Goal: Information Seeking & Learning: Learn about a topic

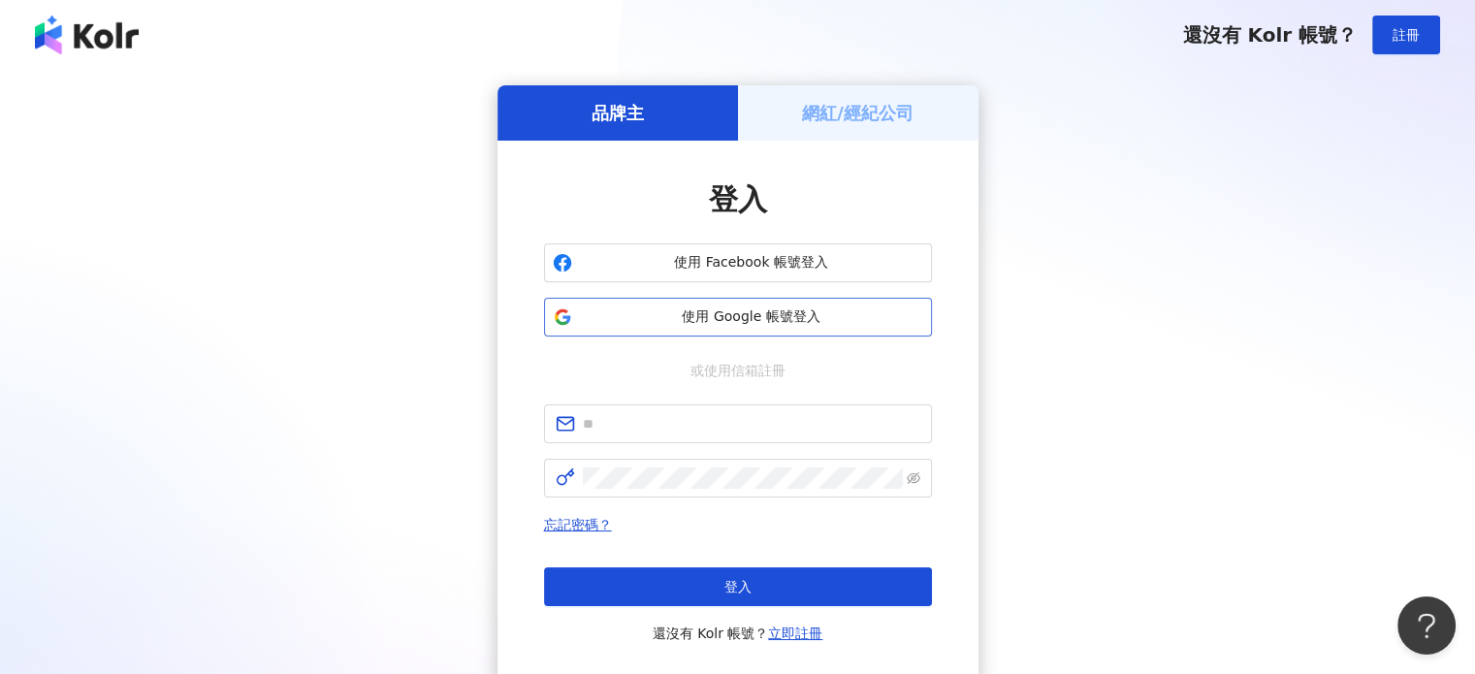
click at [720, 317] on span "使用 Google 帳號登入" at bounding box center [751, 317] width 343 height 19
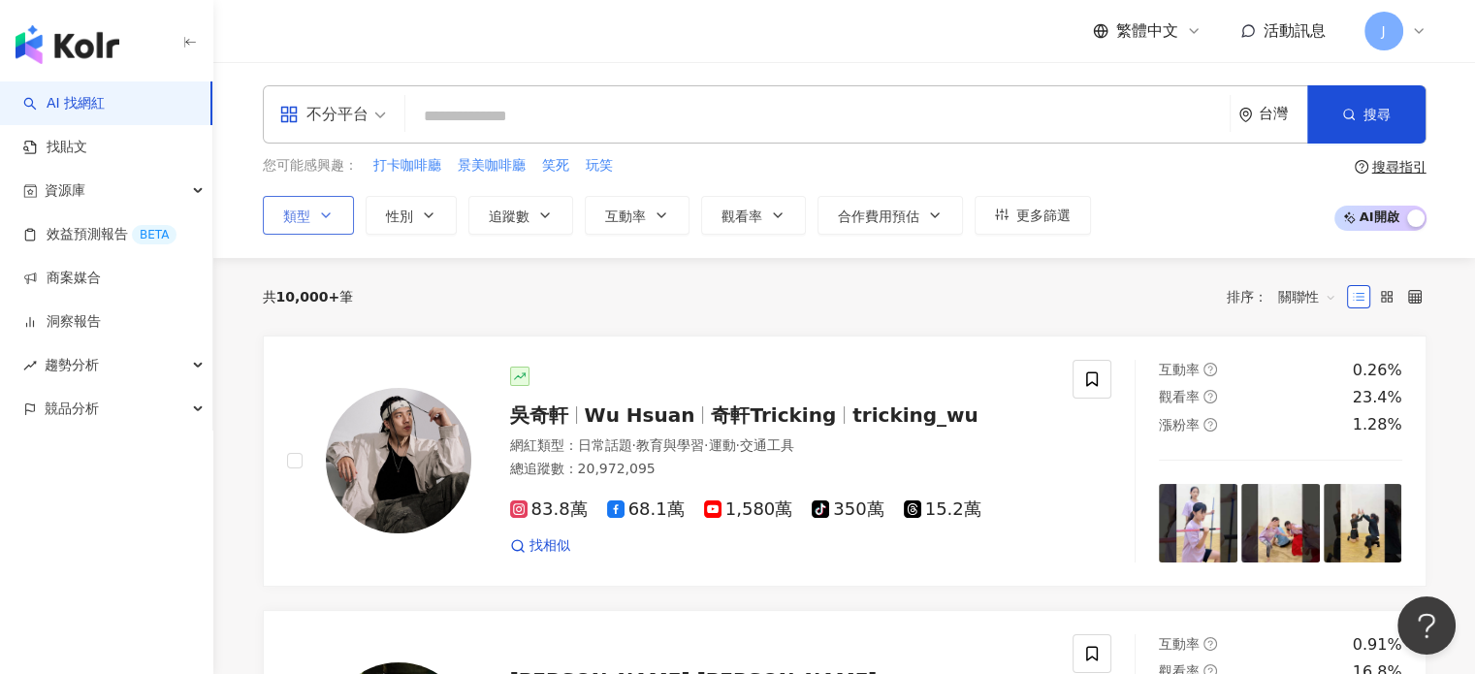
click at [299, 226] on button "類型" at bounding box center [308, 215] width 91 height 39
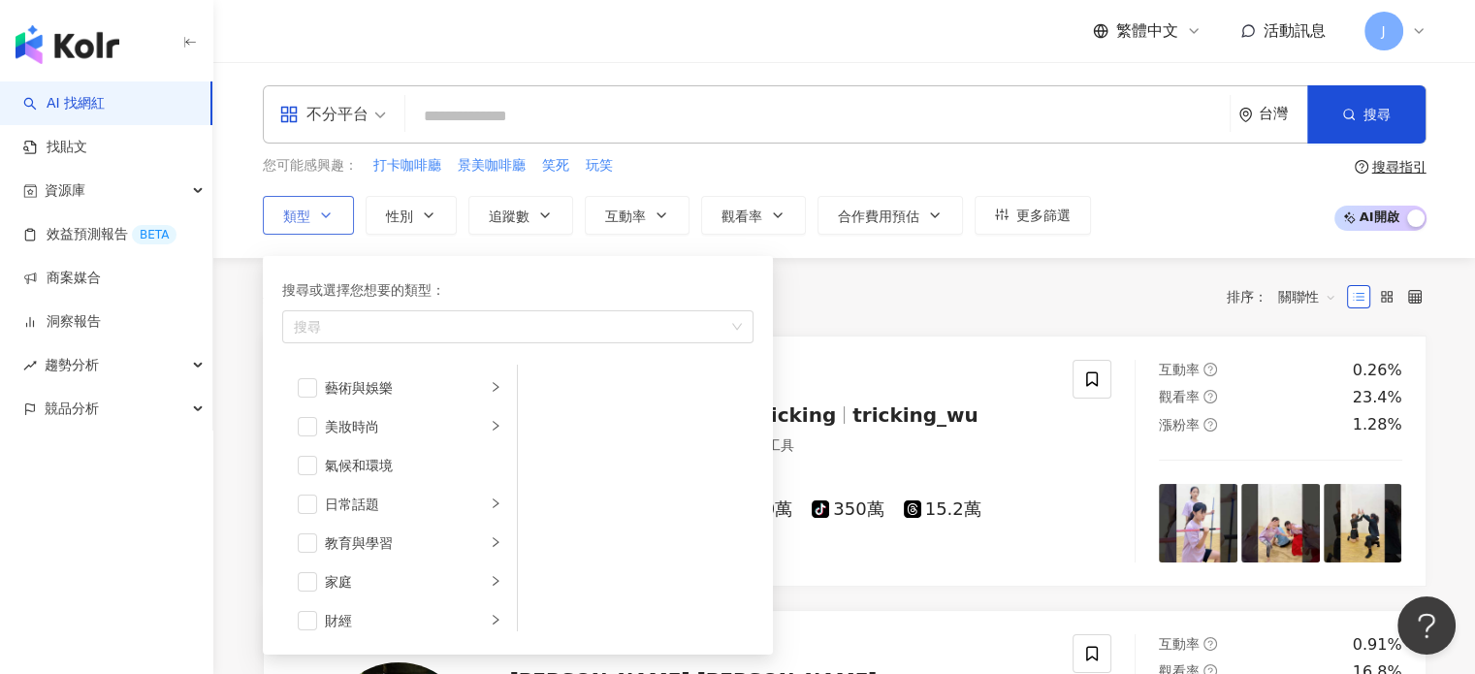
click at [314, 212] on button "類型 搜尋或選擇您想要的類型： 搜尋 藝術與娛樂 美妝時尚 氣候和環境 日常話題 教育與學習 家庭 財經 美食 命理占卜 遊戲 法政社會 生活風格 影視娛樂 …" at bounding box center [308, 215] width 91 height 39
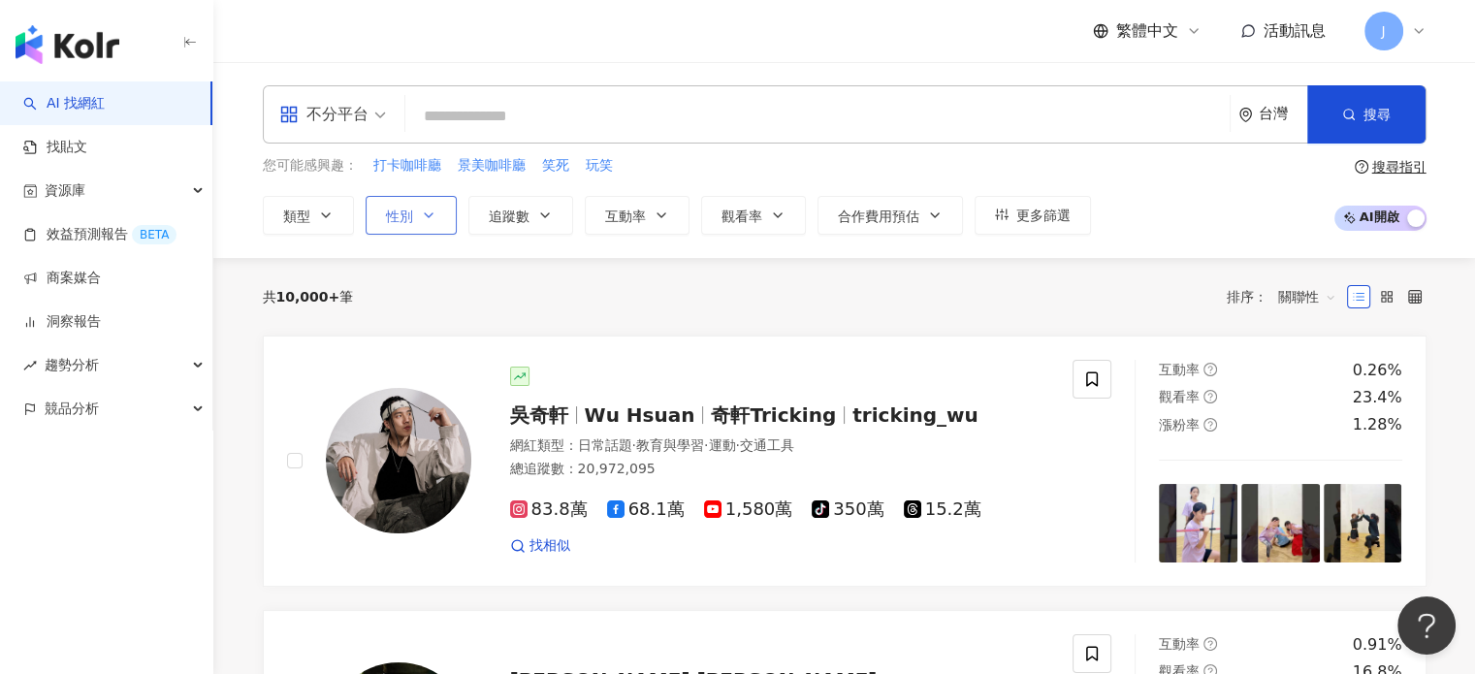
click at [436, 208] on button "性別" at bounding box center [411, 215] width 91 height 39
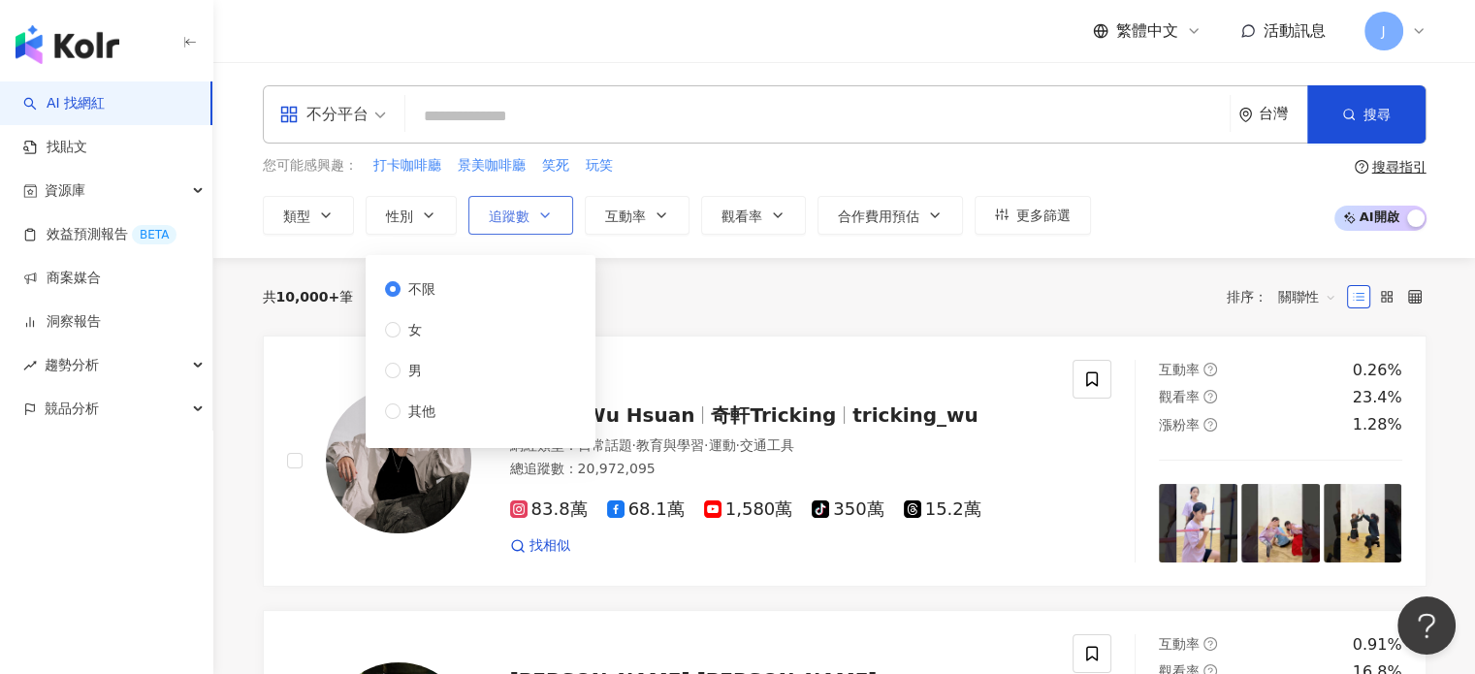
click at [519, 225] on button "追蹤數" at bounding box center [521, 215] width 105 height 39
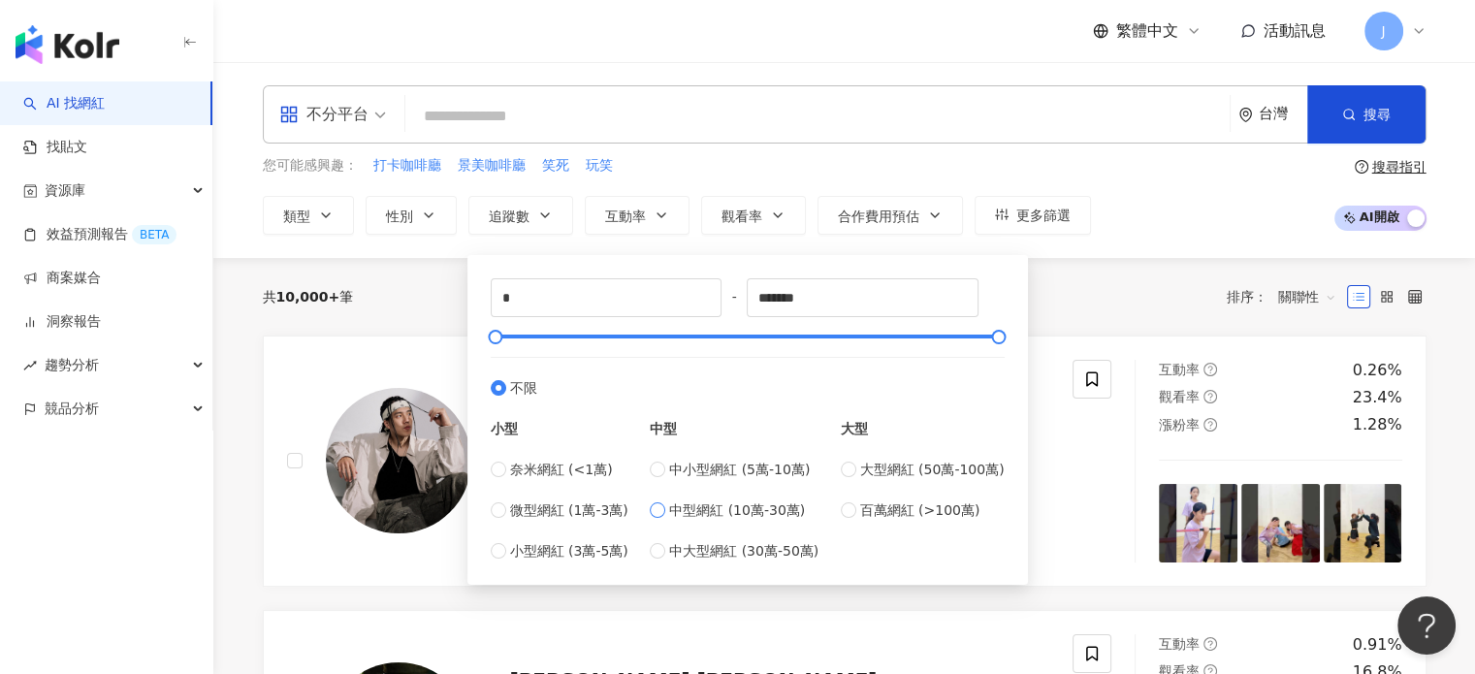
click at [788, 519] on span "中型網紅 (10萬-30萬)" at bounding box center [737, 510] width 136 height 21
type input "******"
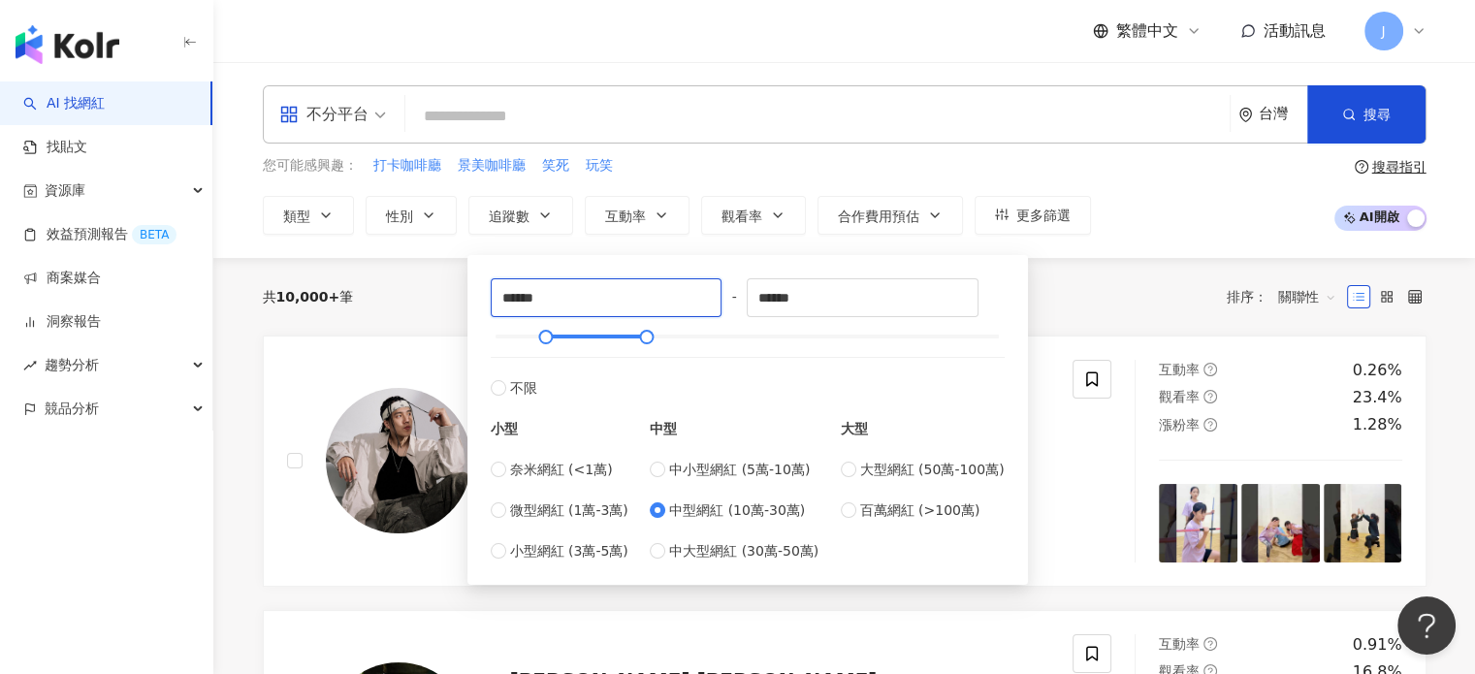
drag, startPoint x: 504, startPoint y: 299, endPoint x: 467, endPoint y: 296, distance: 37.9
click at [468, 296] on div "****** - ****** 不限 小型 奈米網紅 (<1萬) 微型網紅 (1萬-3萬) 小型網紅 (3萬-5萬) 中型 中小型網紅 (5萬-10萬) 中型…" at bounding box center [748, 420] width 561 height 330
type input "******"
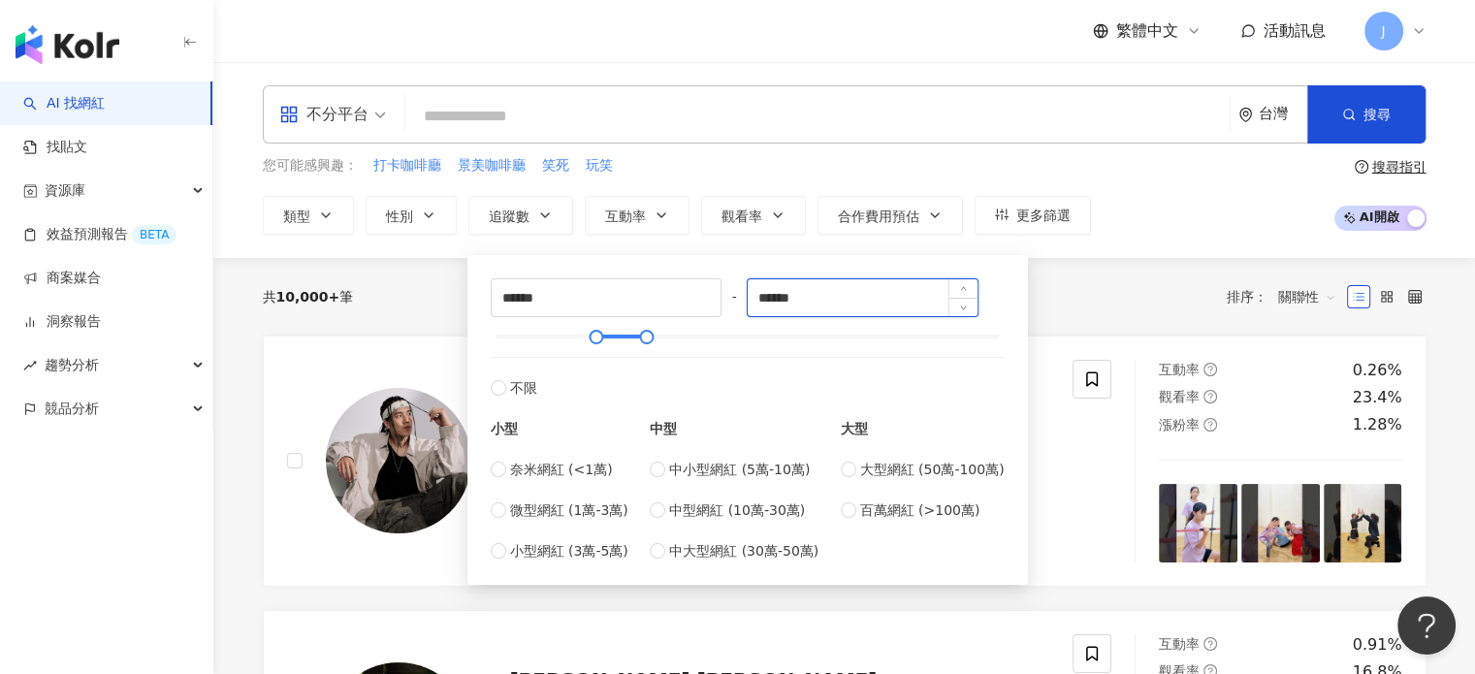
click at [770, 293] on input "******" at bounding box center [863, 297] width 230 height 37
type input "******"
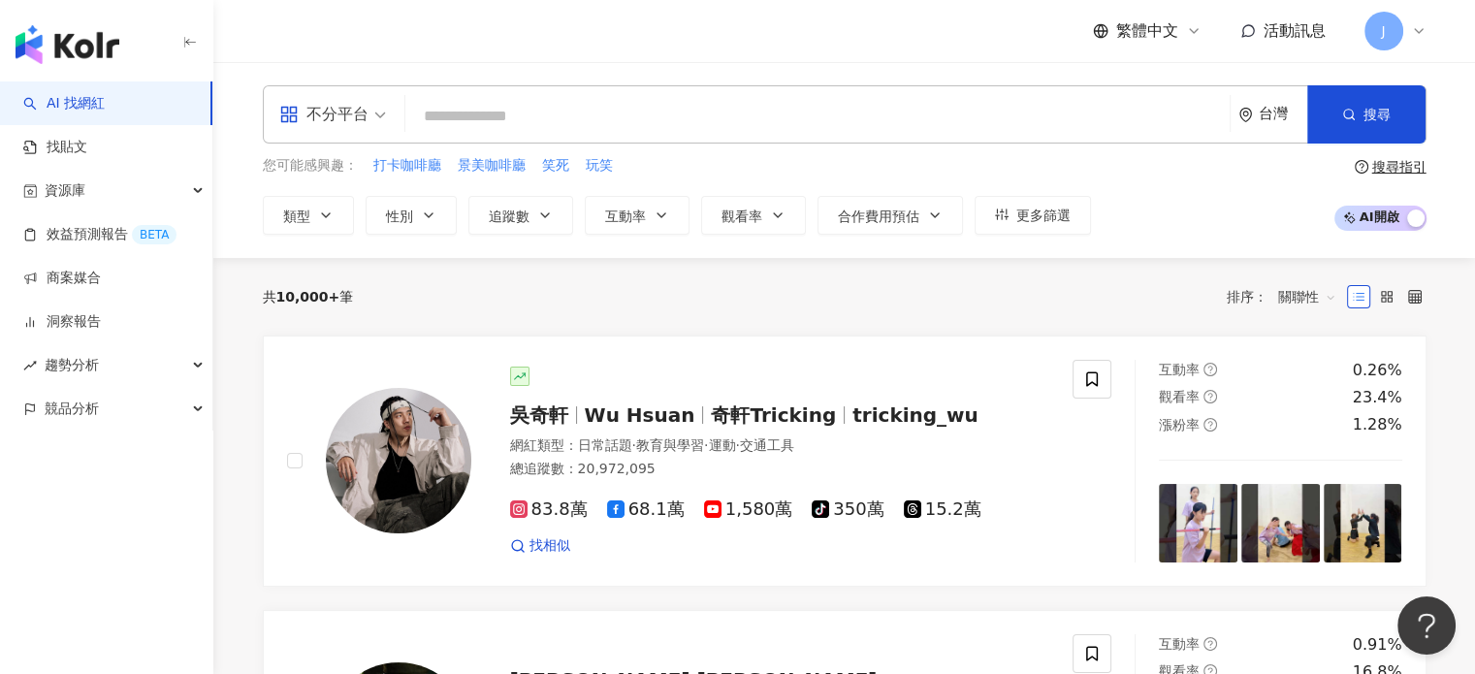
click at [1209, 302] on div "共 10,000+ 筆 排序： 關聯性" at bounding box center [845, 296] width 1164 height 31
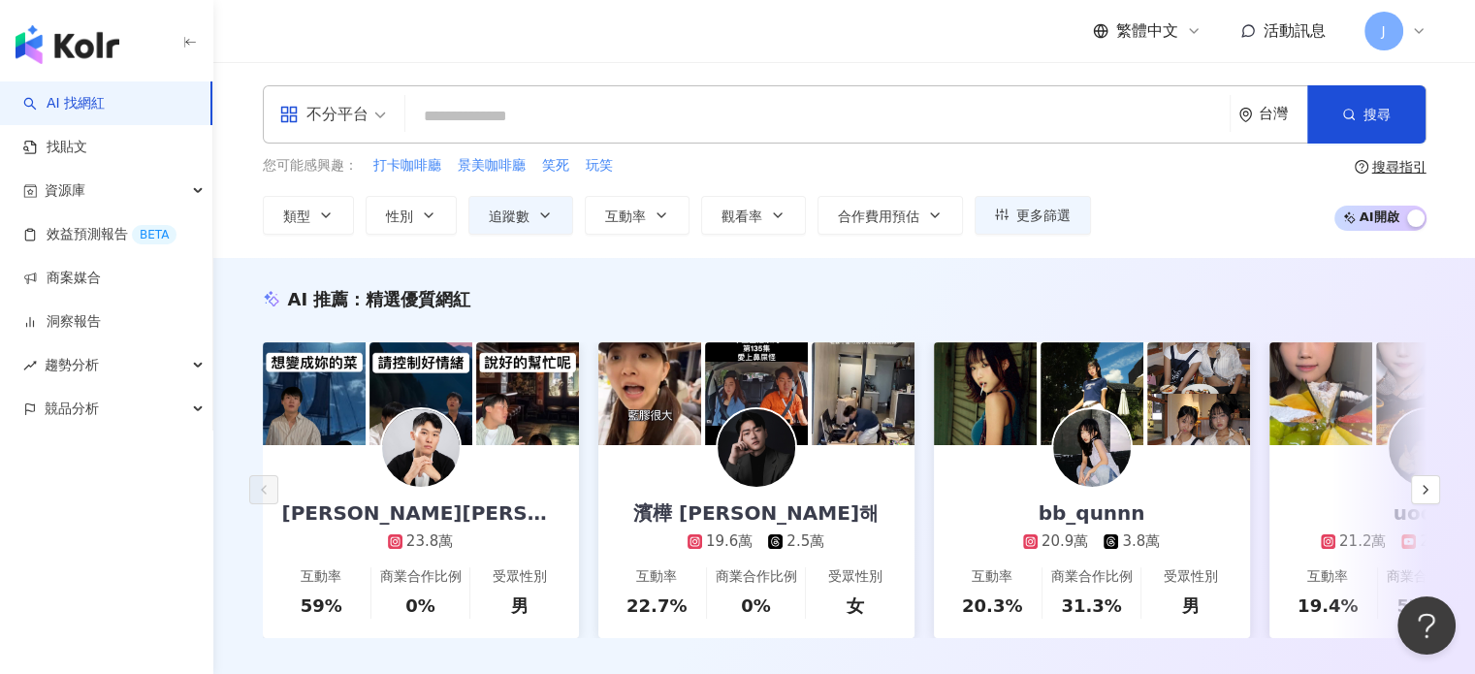
click at [559, 115] on input "search" at bounding box center [817, 116] width 809 height 37
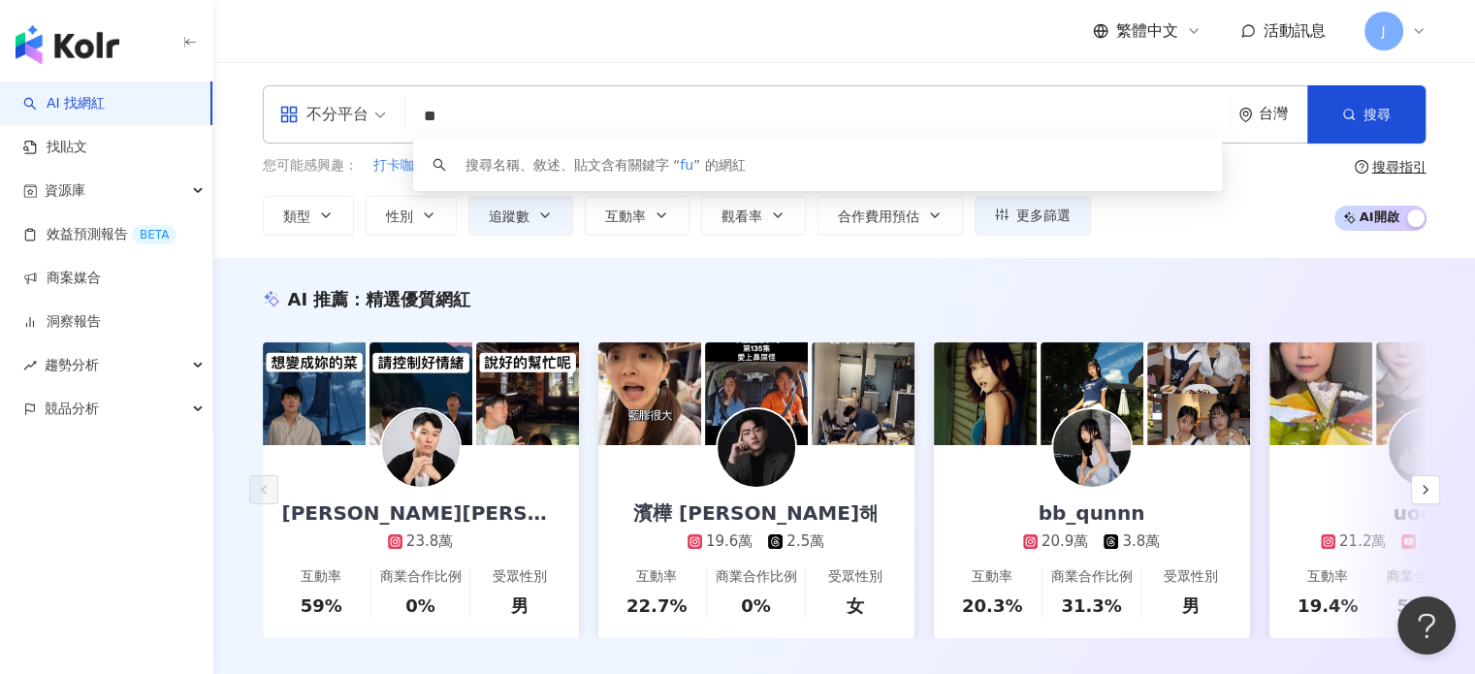
type input "*"
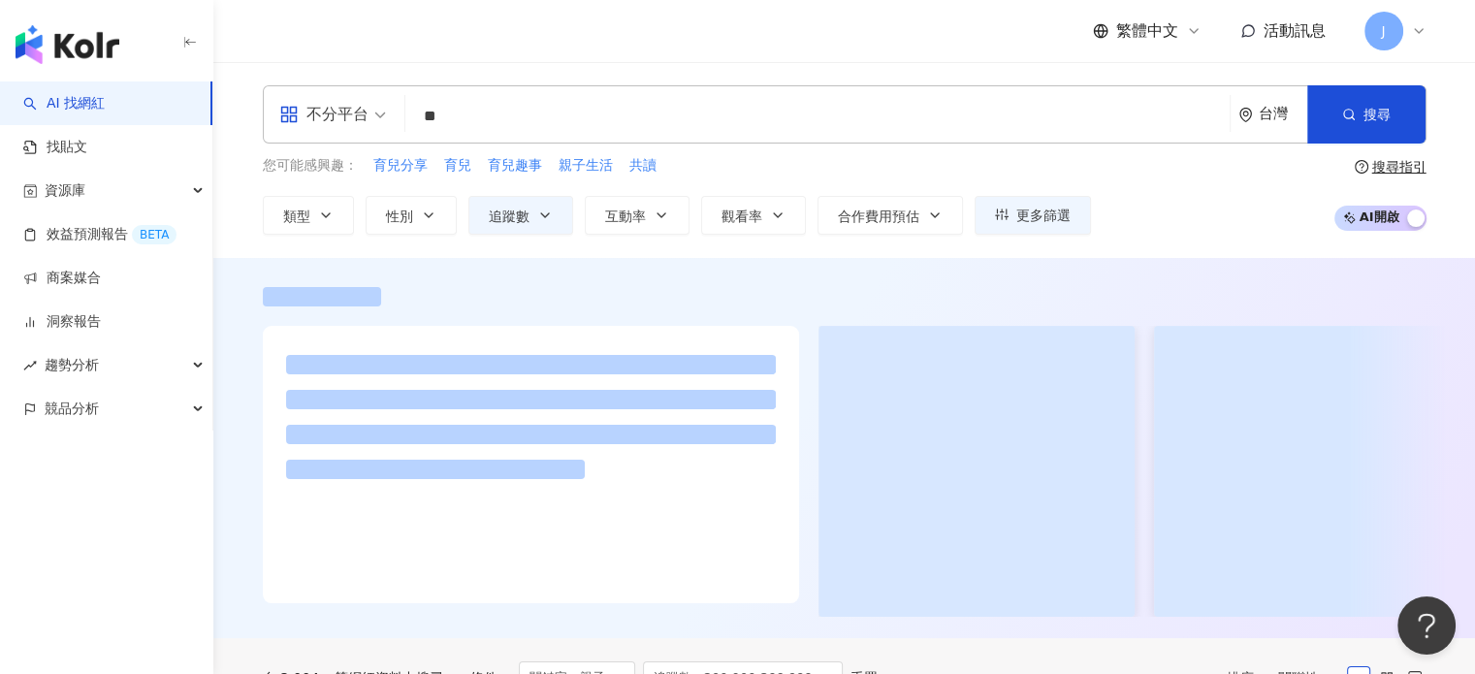
click at [599, 67] on div "不分平台 親子 ** 台灣 搜尋 customizedTag 網紅類型 家庭 / 親子 旅遊 / 親子 旅遊 搜尋名稱、敘述、貼文含有關鍵字 “ 親子 ” 的…" at bounding box center [844, 160] width 1262 height 196
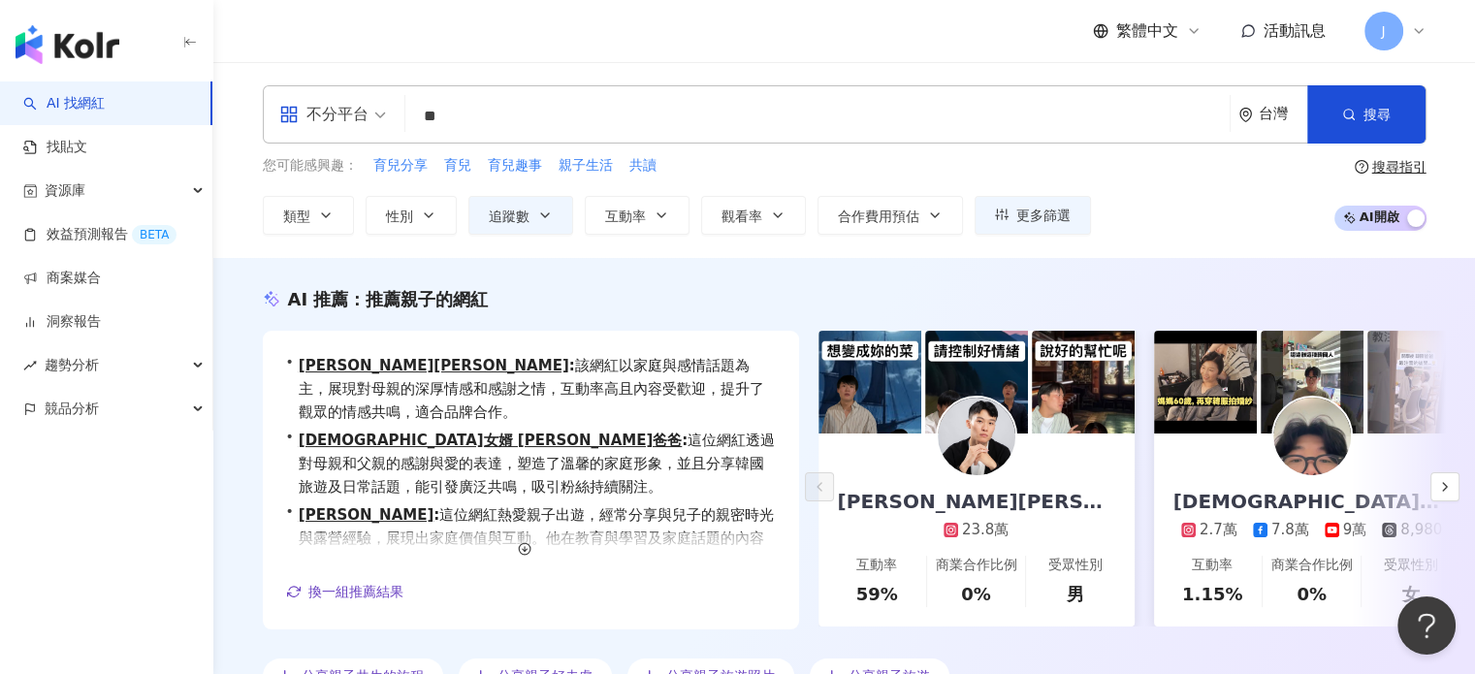
click at [493, 111] on input "**" at bounding box center [817, 116] width 809 height 37
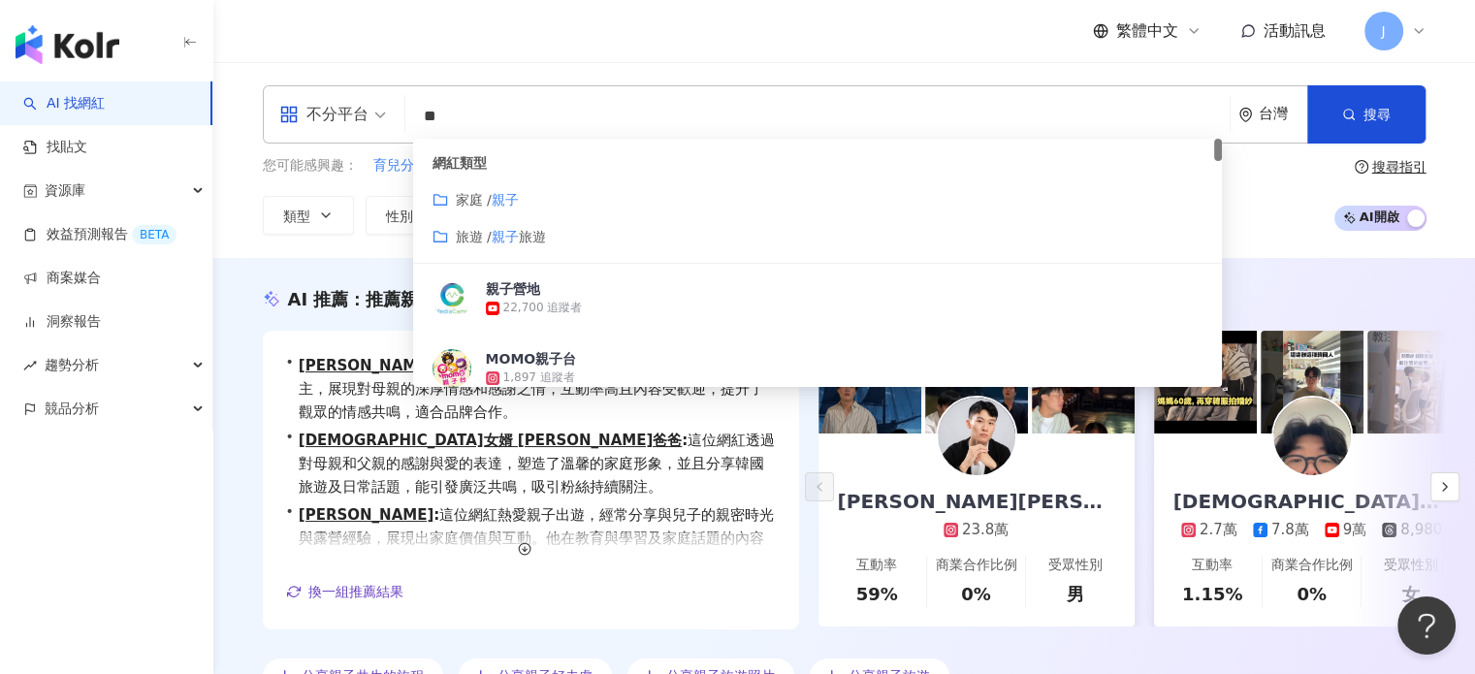
type input "*"
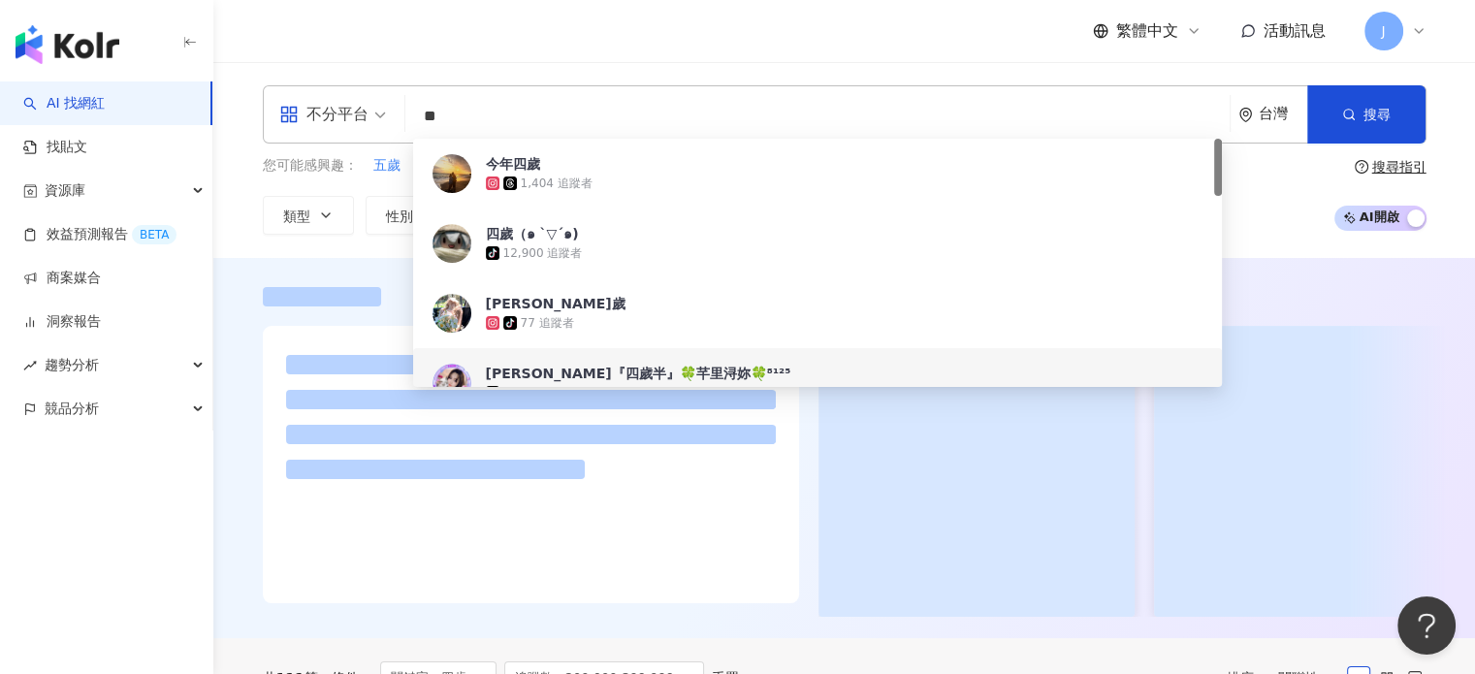
click at [331, 267] on div at bounding box center [844, 448] width 1262 height 380
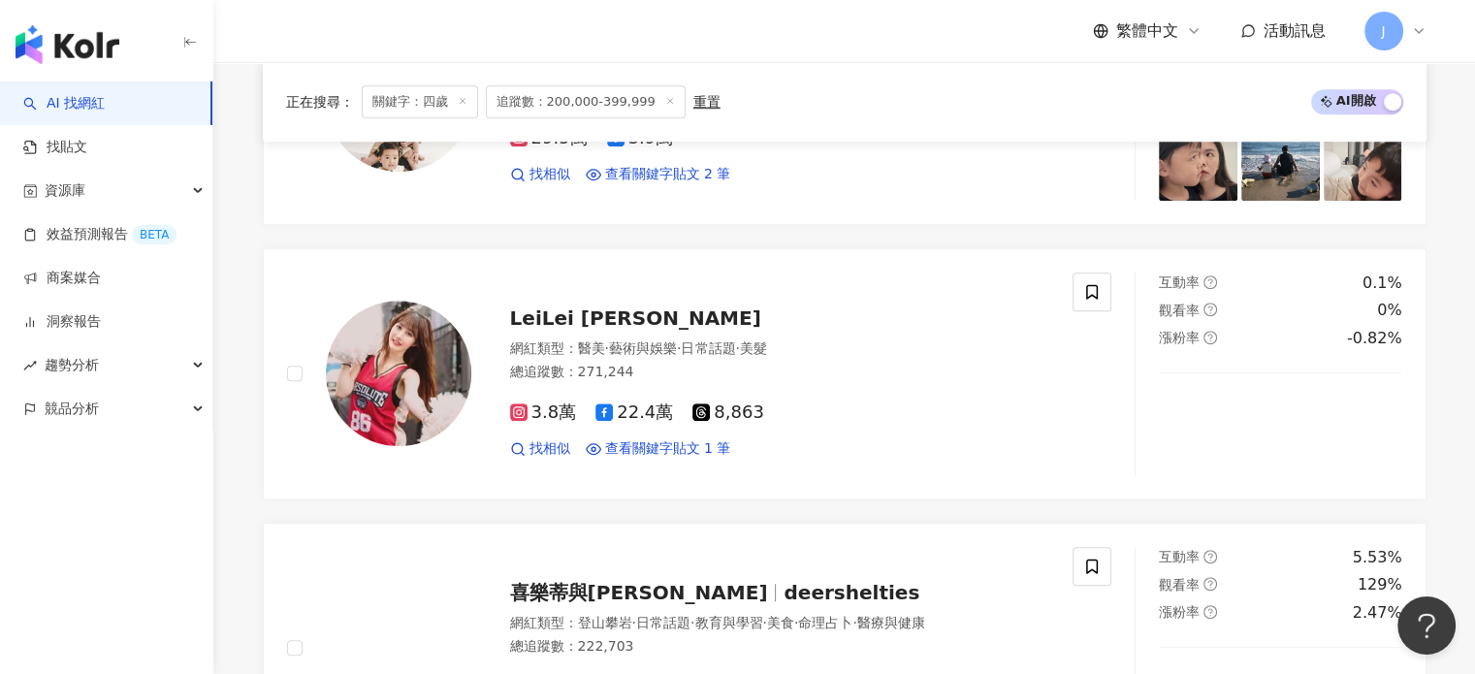
scroll to position [1261, 0]
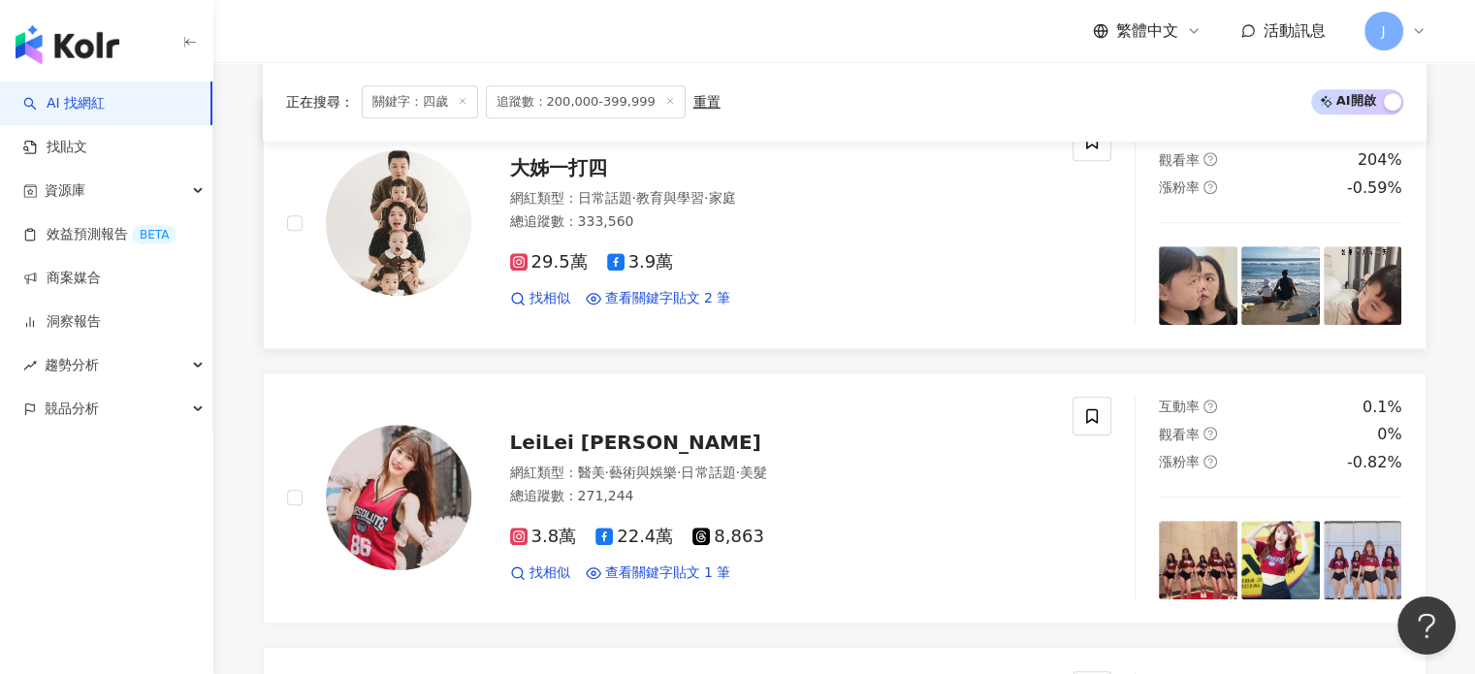
click at [763, 252] on div "29.5萬 3.9萬" at bounding box center [780, 262] width 540 height 21
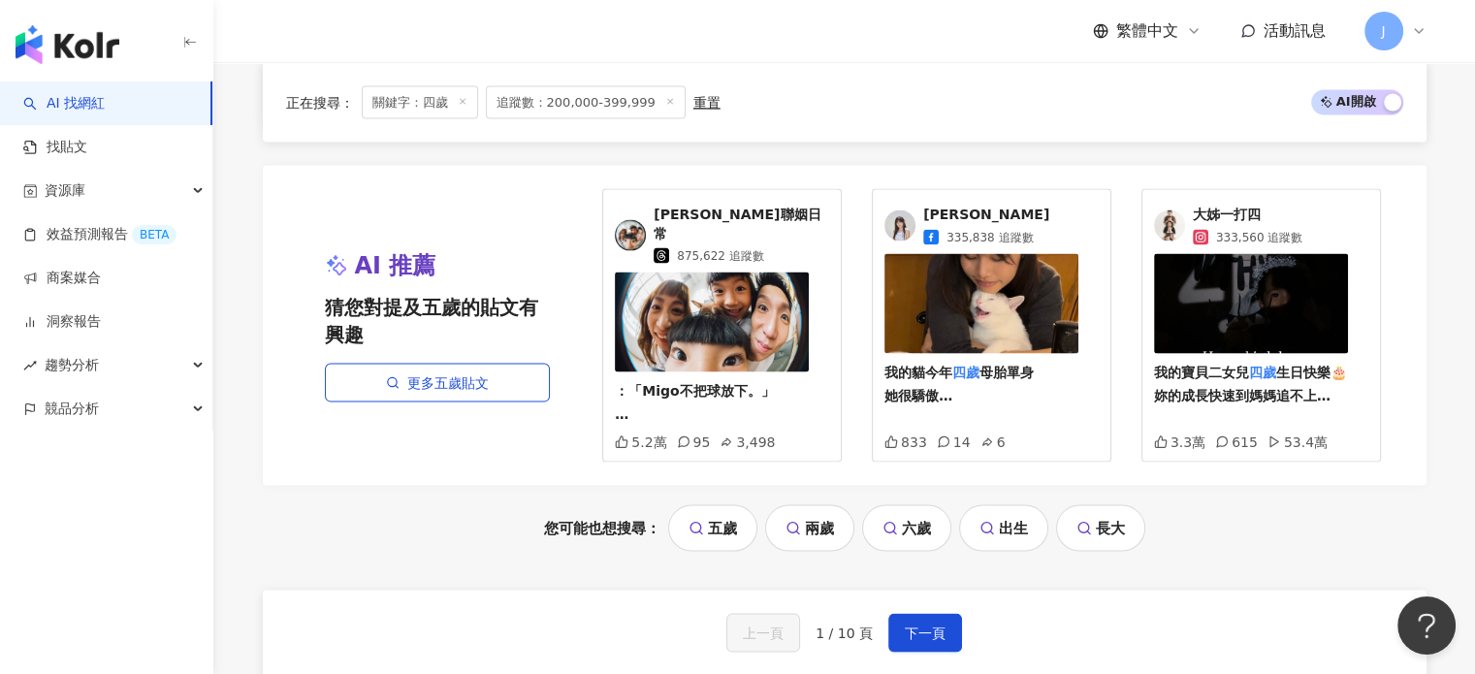
scroll to position [4268, 0]
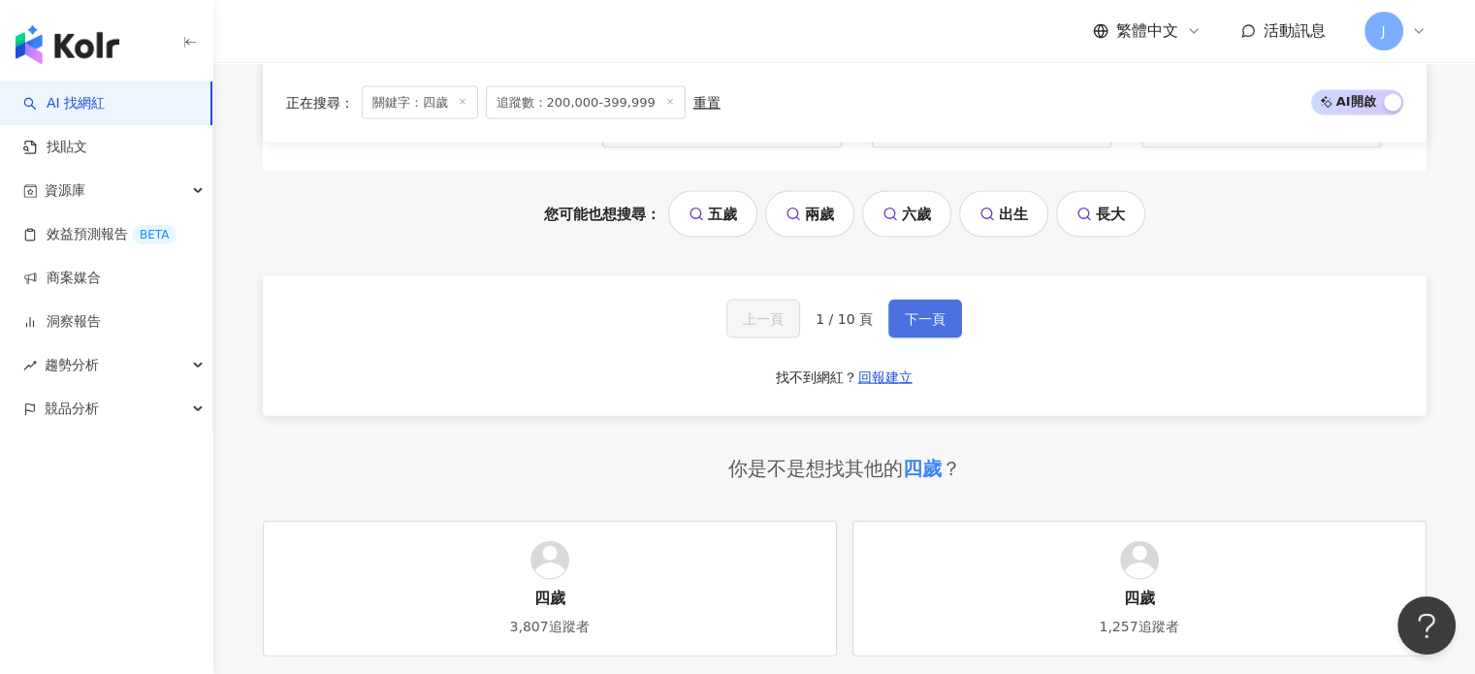
click at [898, 306] on button "下一頁" at bounding box center [926, 319] width 74 height 39
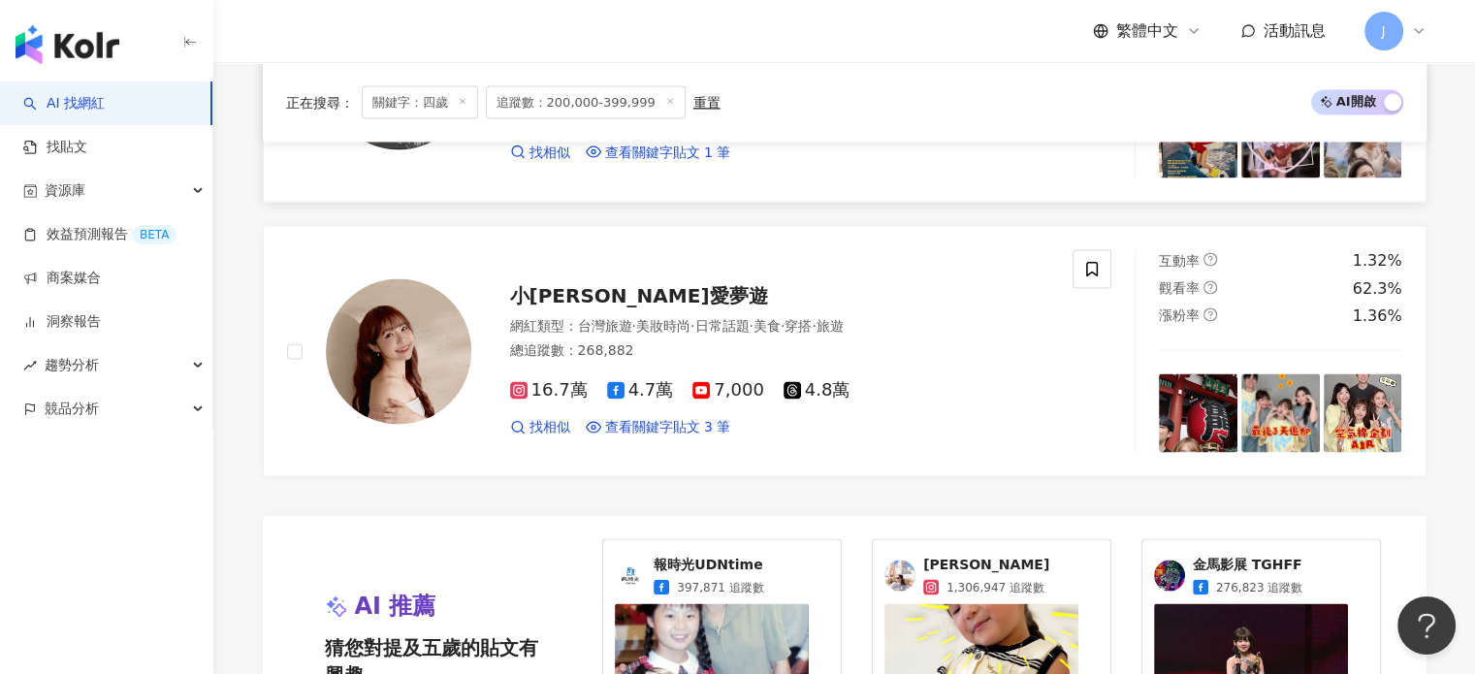
scroll to position [4090, 0]
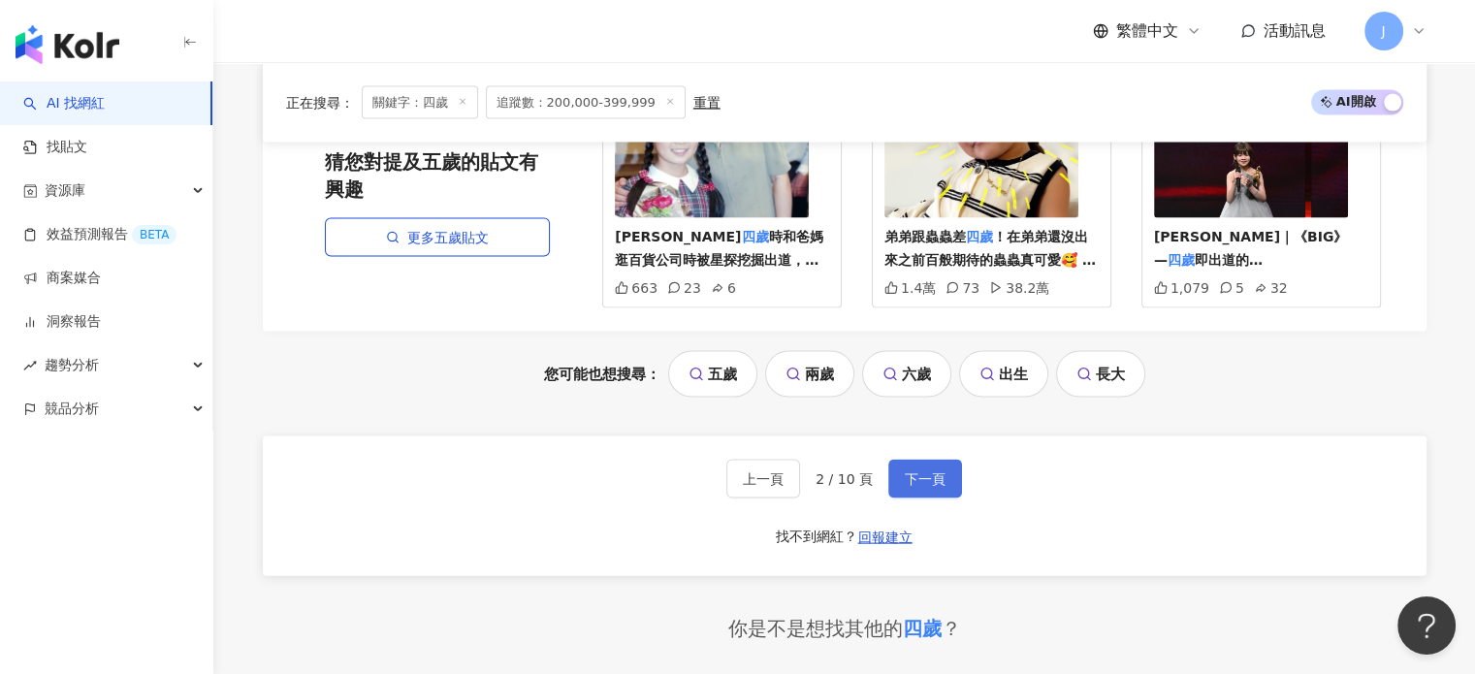
click at [951, 475] on button "下一頁" at bounding box center [926, 479] width 74 height 39
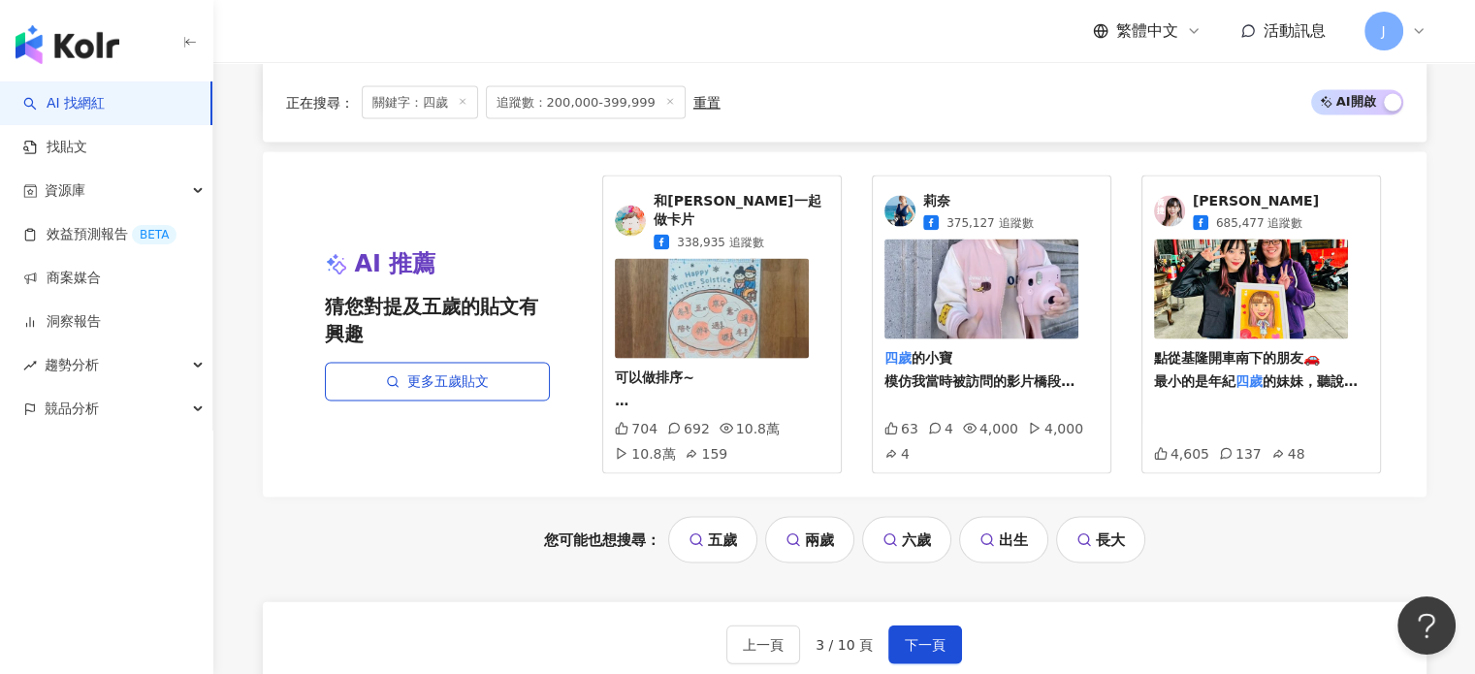
scroll to position [4171, 0]
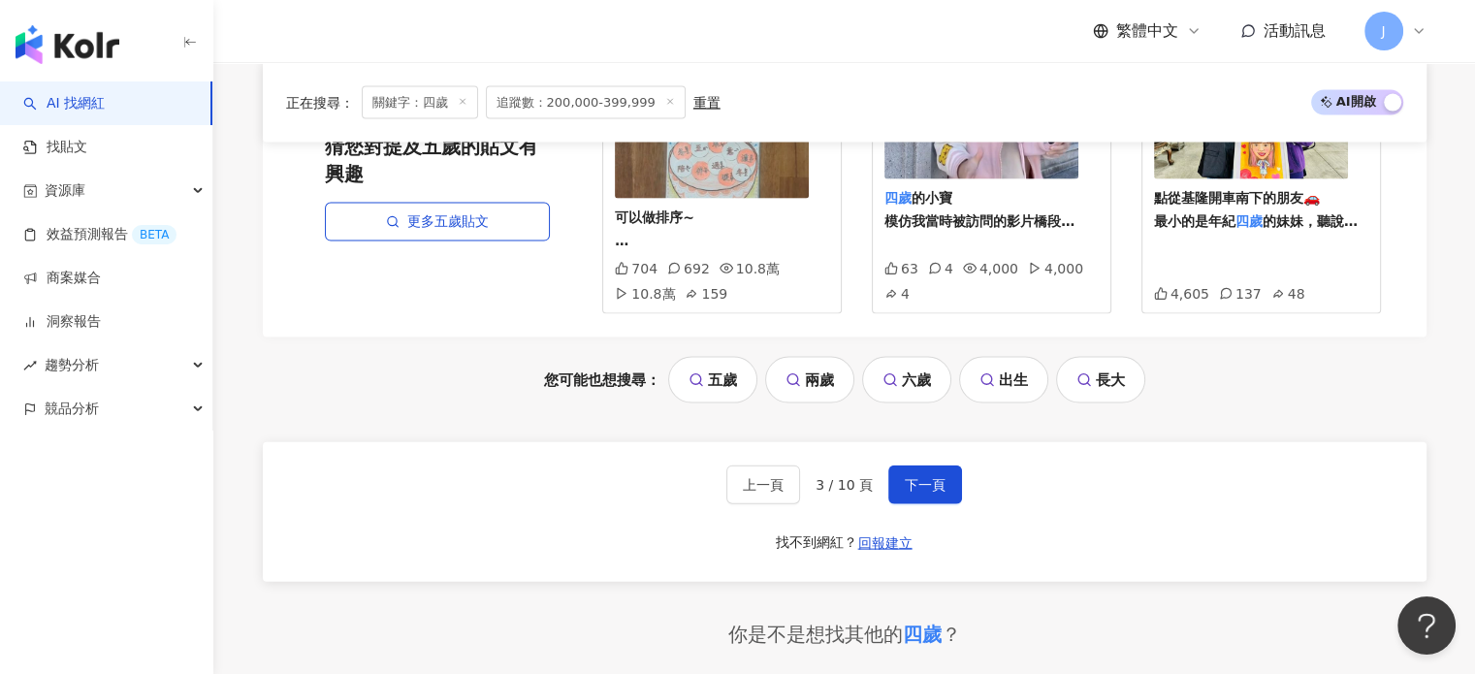
click at [961, 442] on div "上一頁 3 / 10 頁 下一頁 找不到網紅？ 回報建立" at bounding box center [845, 512] width 1164 height 140
click at [923, 477] on span "下一頁" at bounding box center [925, 485] width 41 height 16
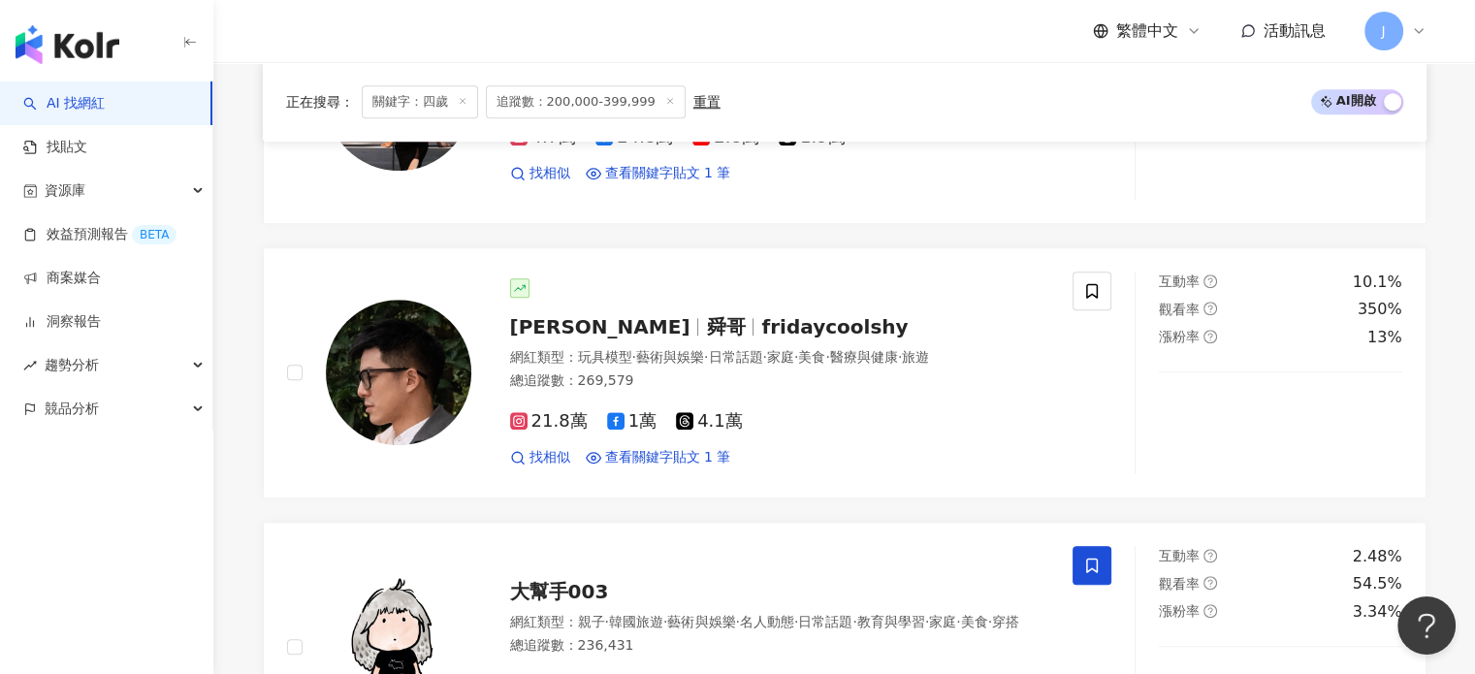
scroll to position [1641, 0]
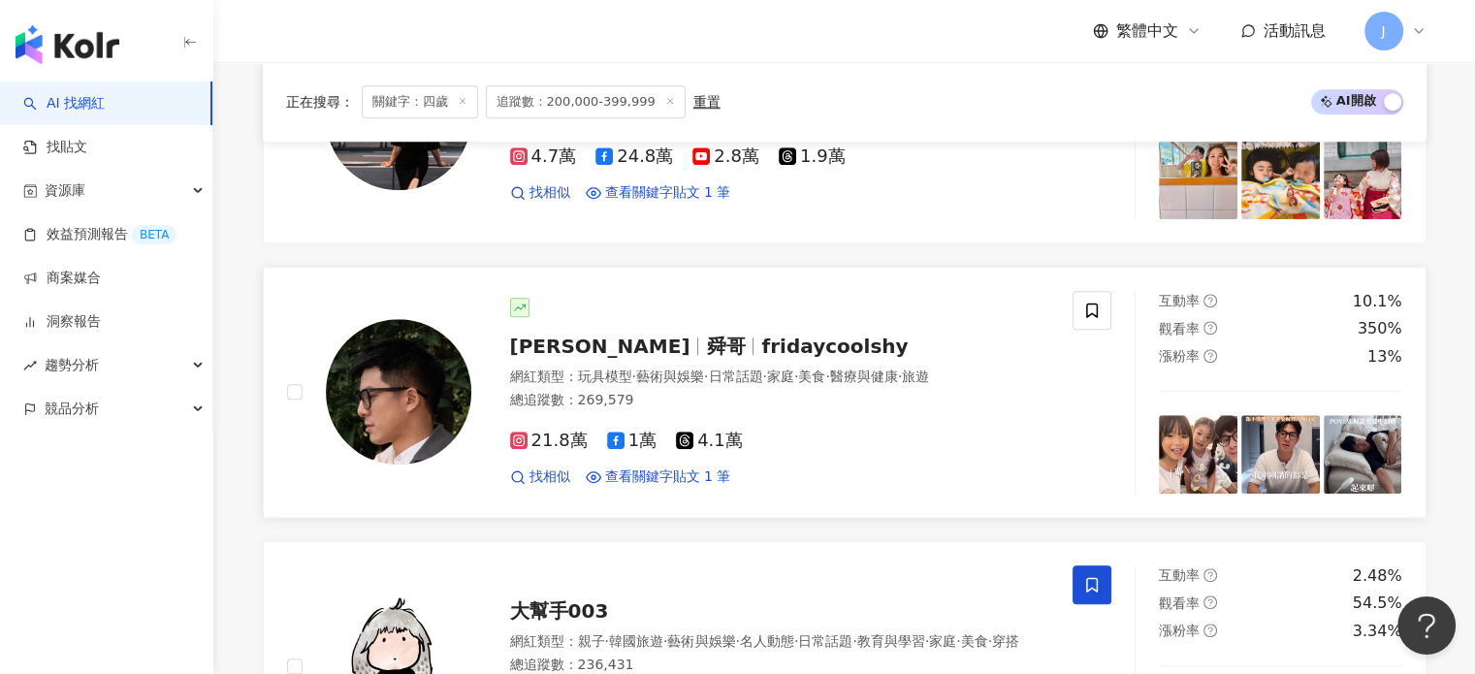
click at [850, 431] on div "21.8萬 1萬 4.1萬" at bounding box center [780, 441] width 540 height 21
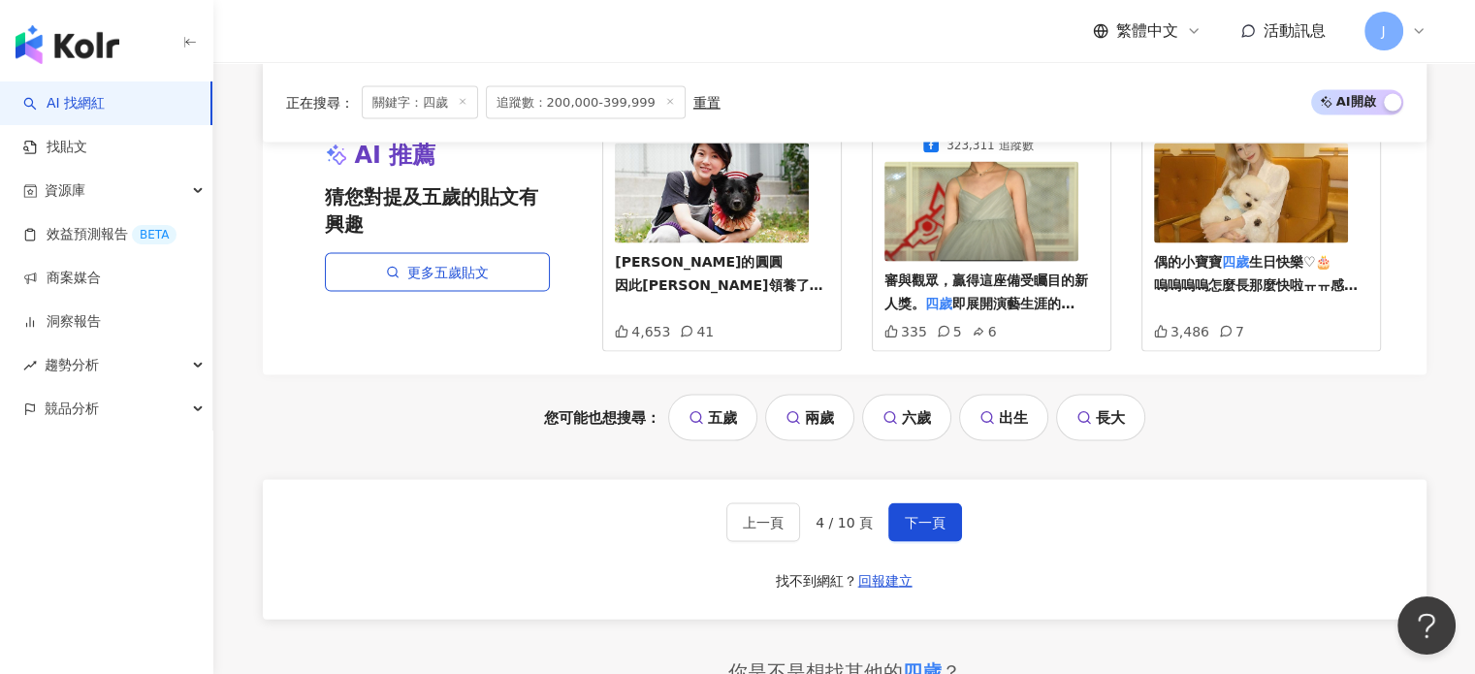
scroll to position [4260, 0]
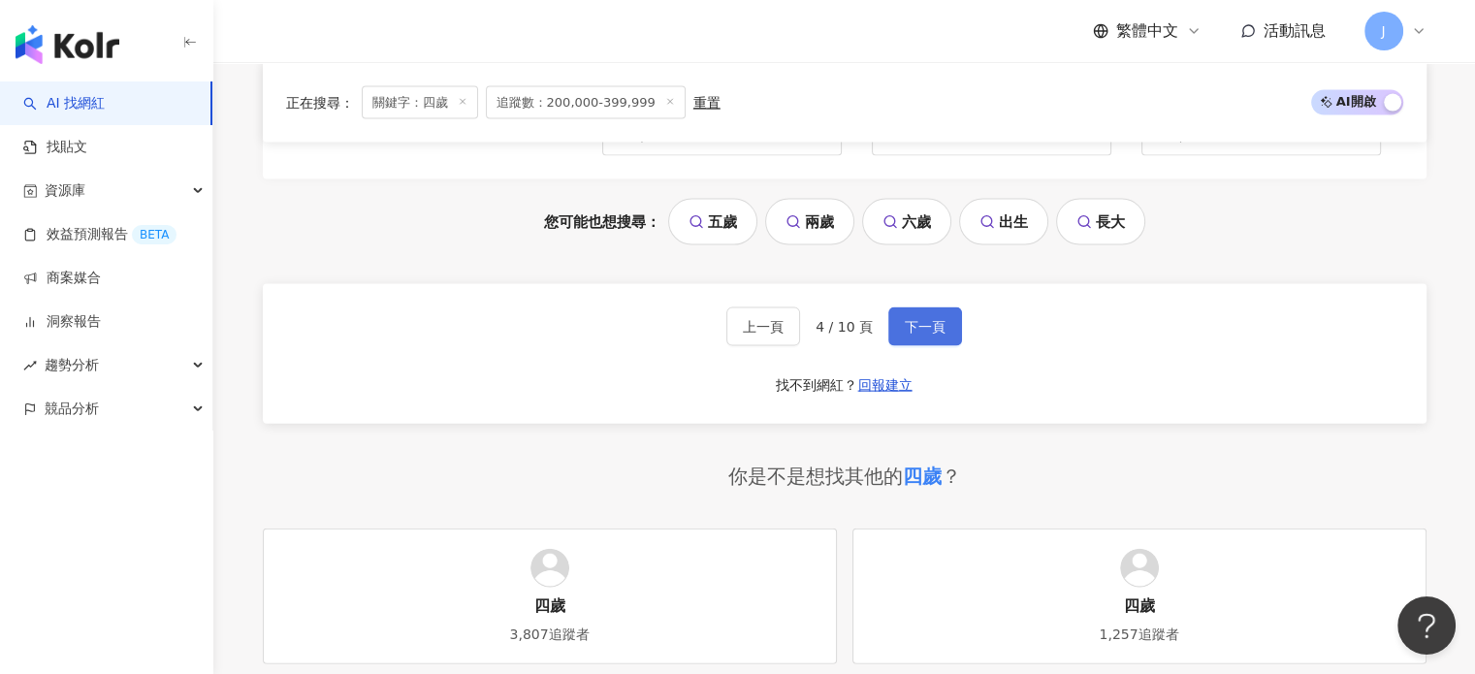
click at [918, 322] on button "下一頁" at bounding box center [926, 327] width 74 height 39
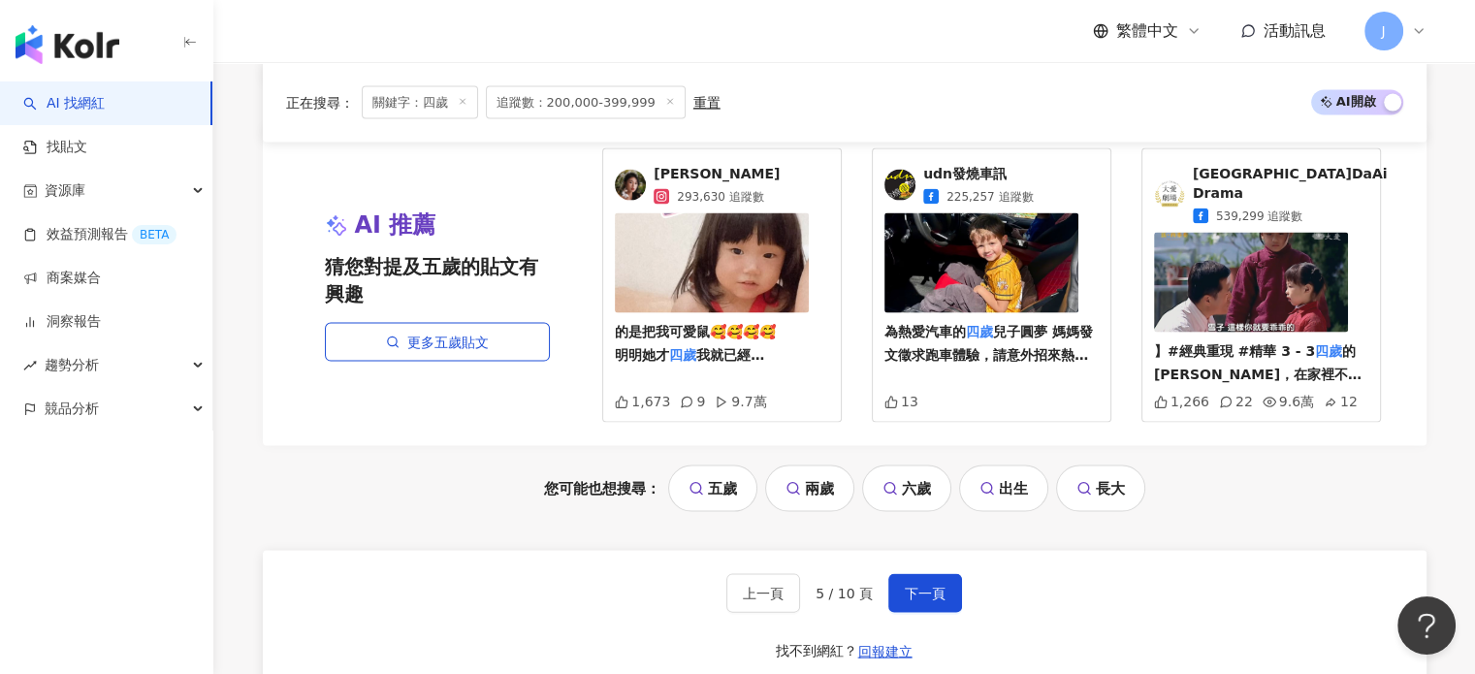
scroll to position [4268, 0]
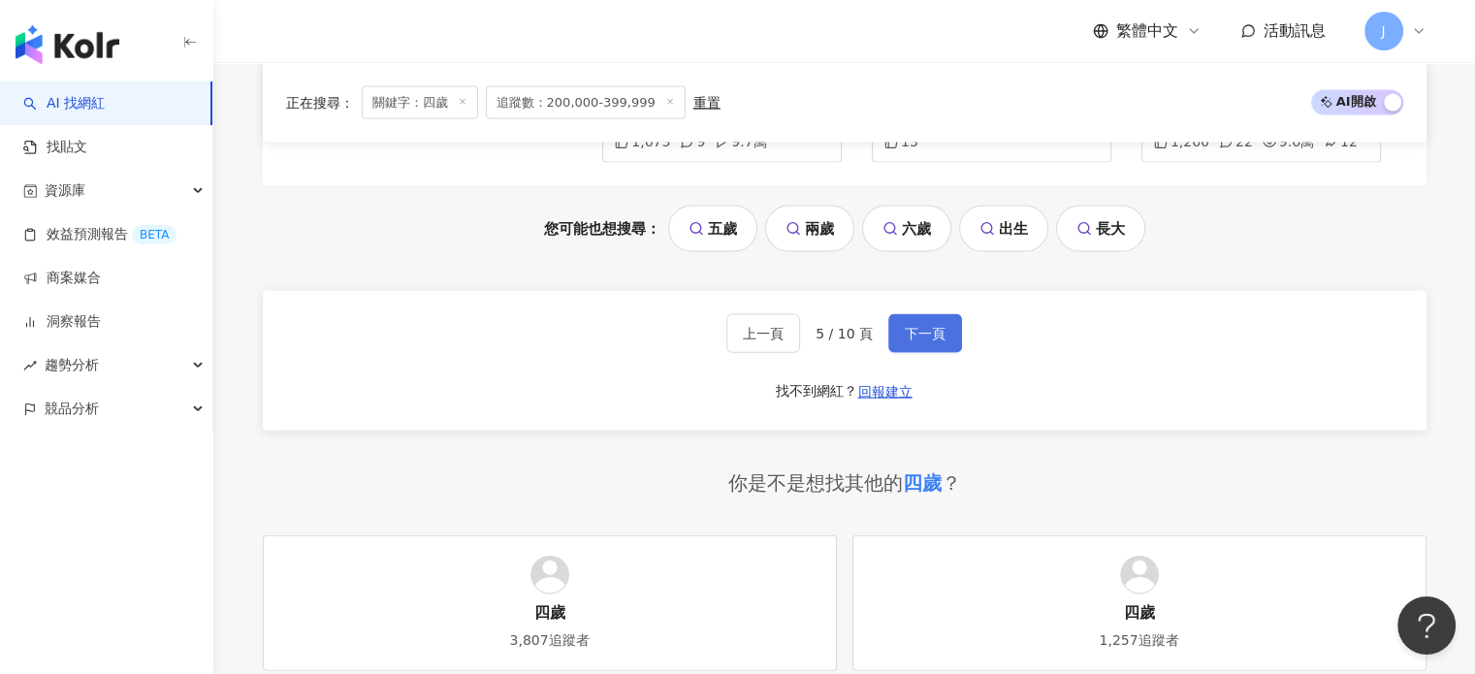
click at [930, 314] on button "下一頁" at bounding box center [926, 333] width 74 height 39
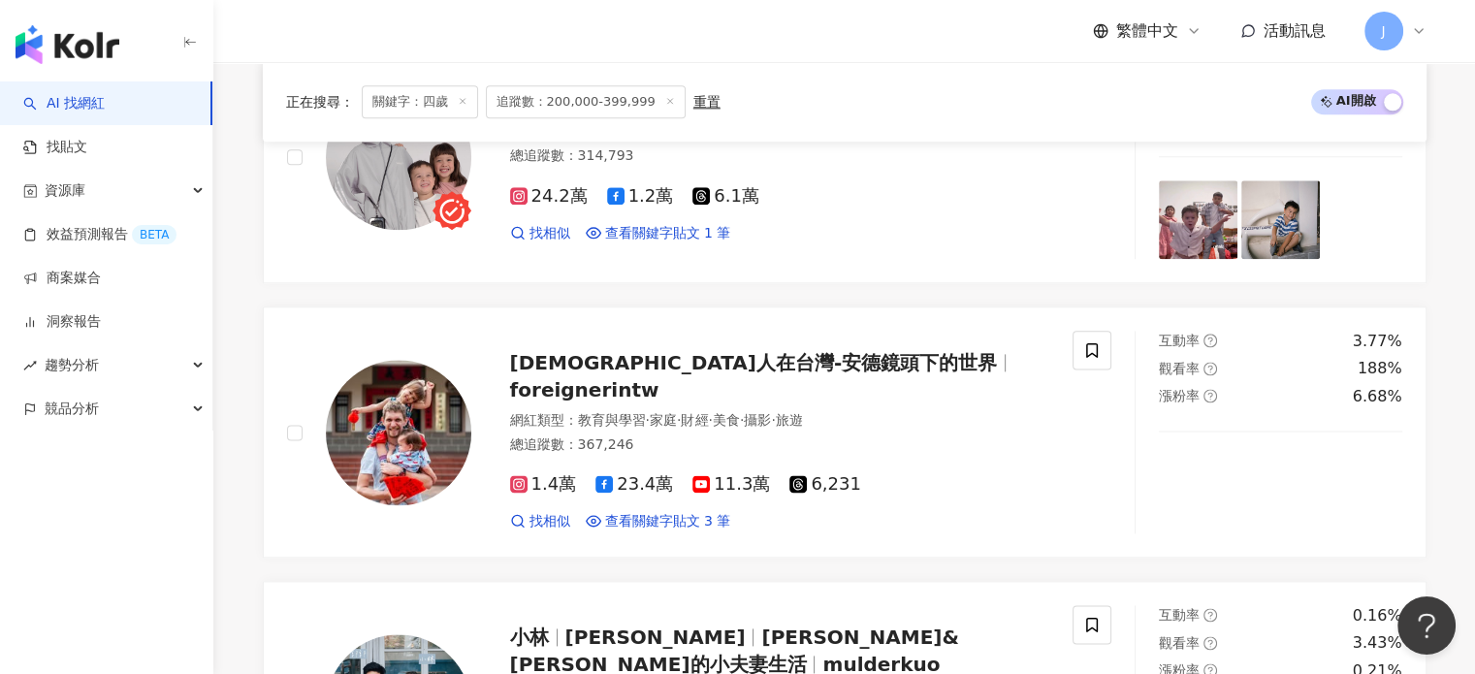
scroll to position [2328, 0]
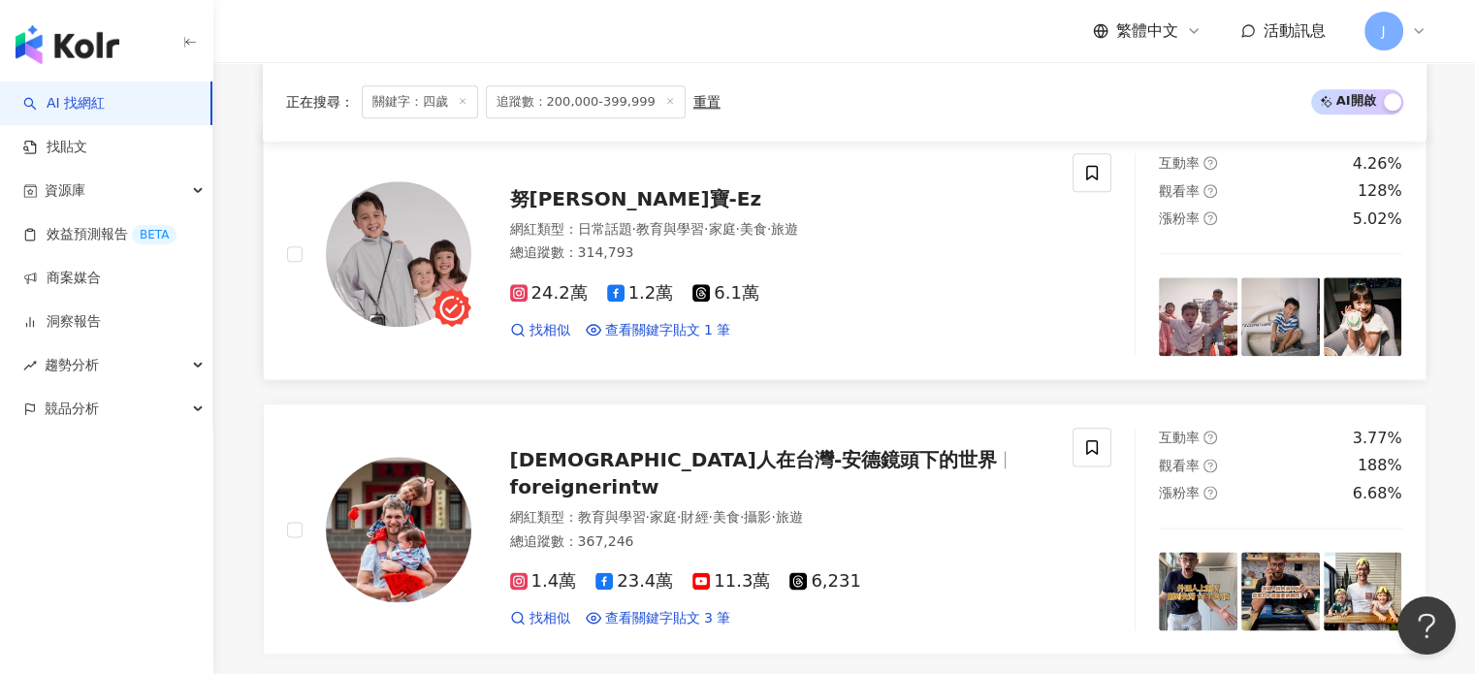
click at [830, 283] on div "24.2萬 1.2萬 6.1萬" at bounding box center [780, 293] width 540 height 21
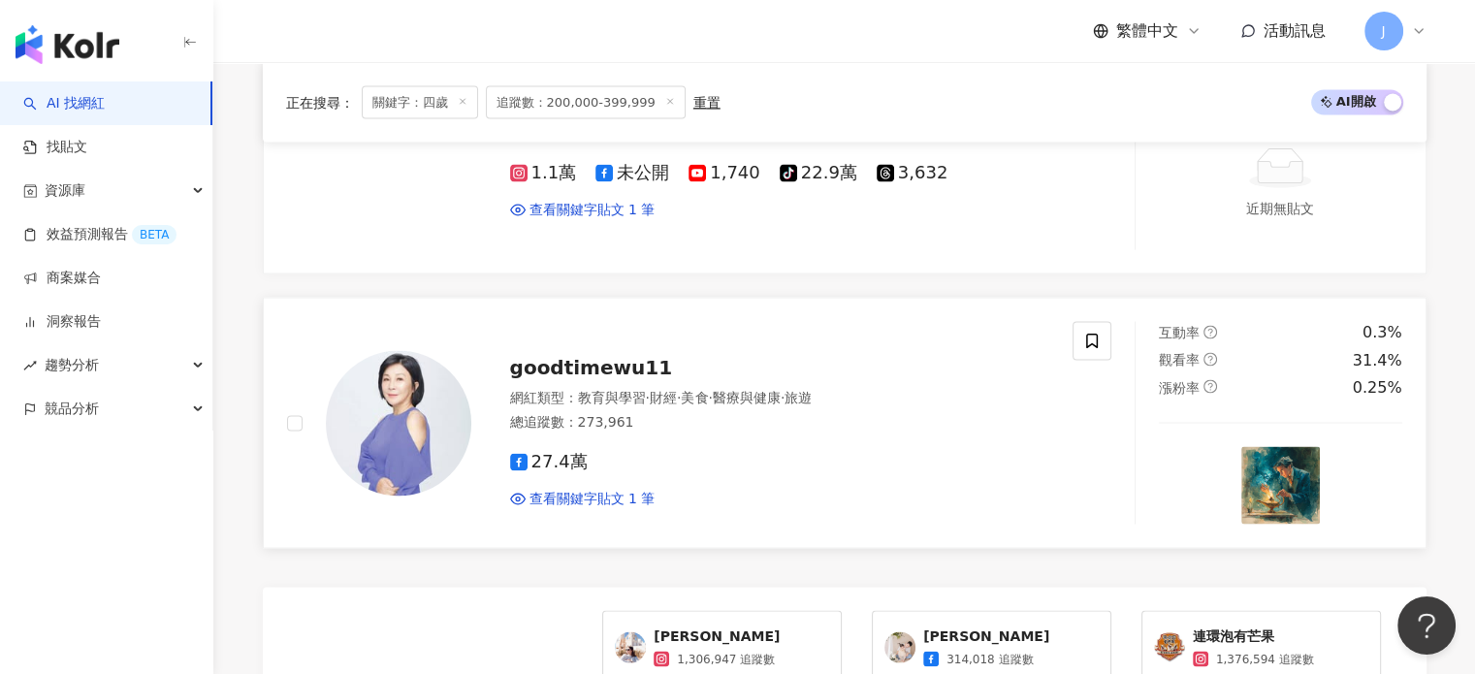
scroll to position [4171, 0]
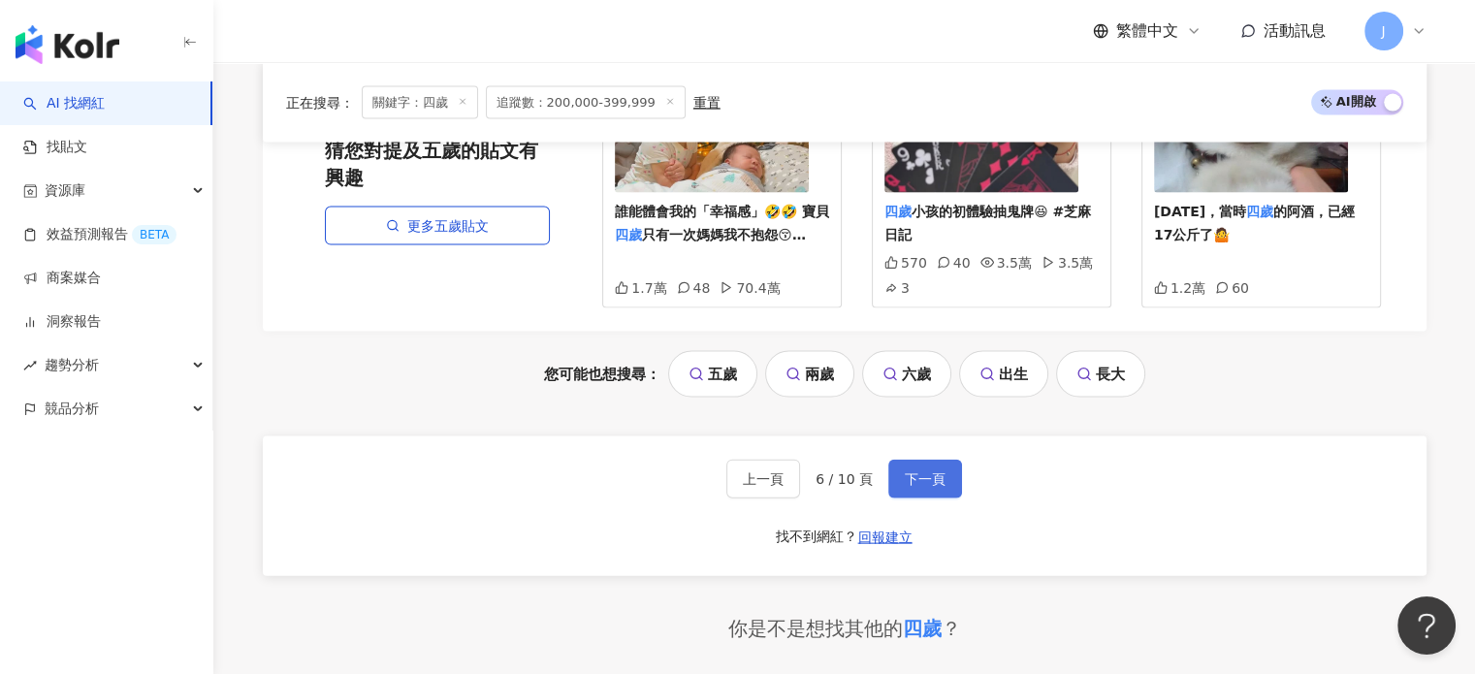
click at [918, 471] on span "下一頁" at bounding box center [925, 479] width 41 height 16
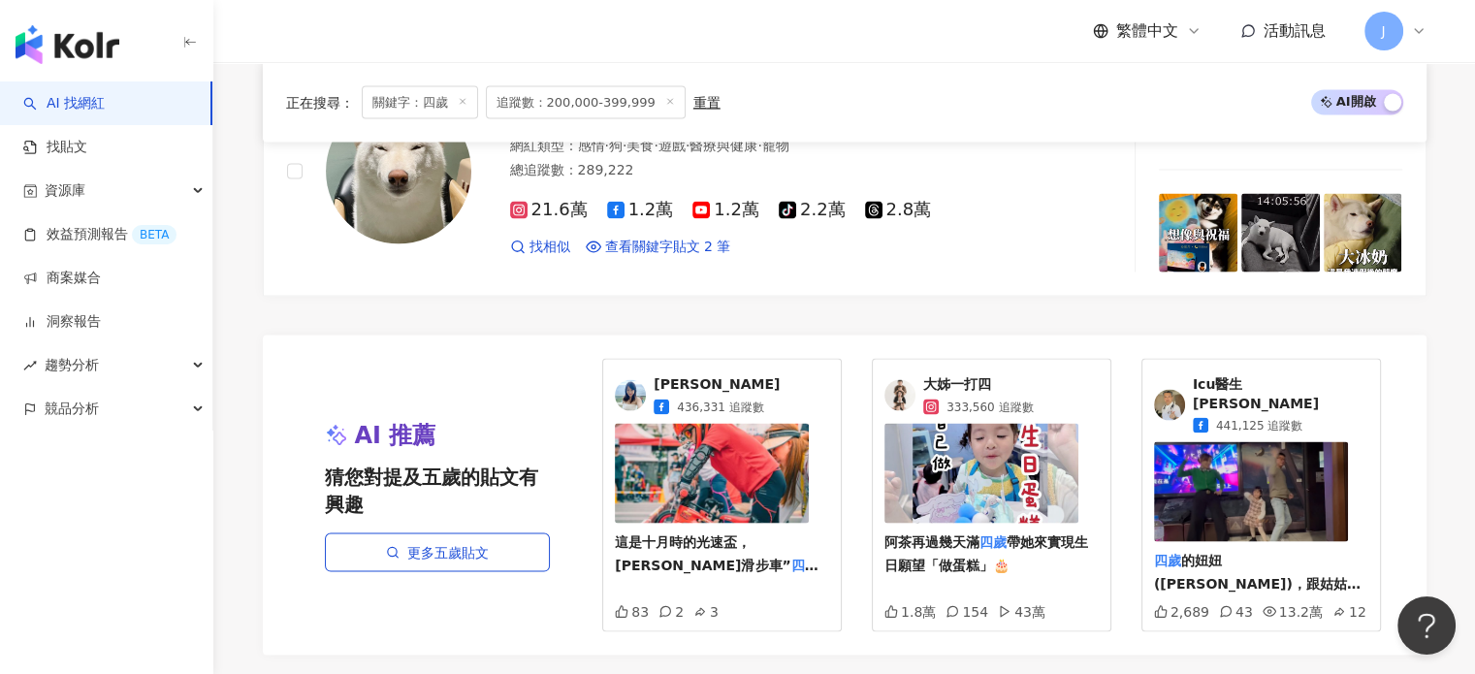
scroll to position [4074, 0]
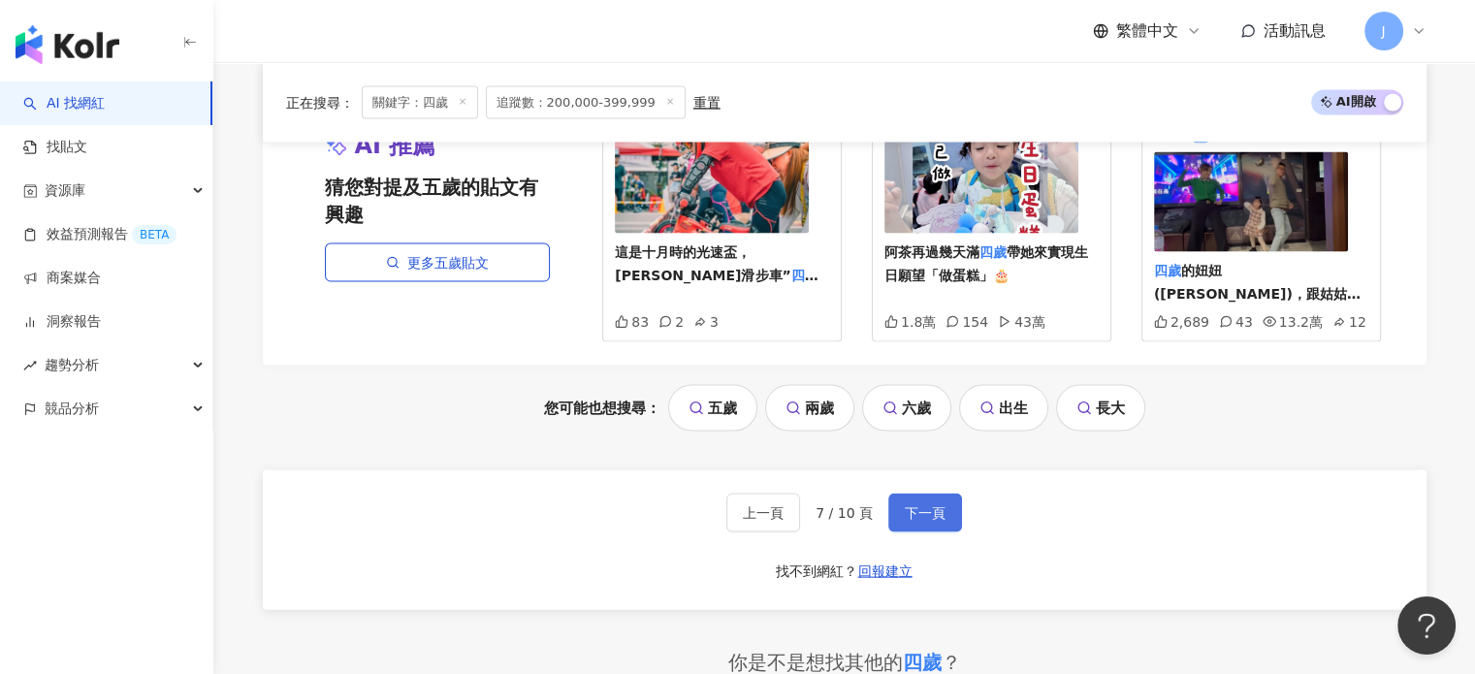
drag, startPoint x: 913, startPoint y: 477, endPoint x: 940, endPoint y: 475, distance: 27.2
click at [914, 505] on span "下一頁" at bounding box center [925, 513] width 41 height 16
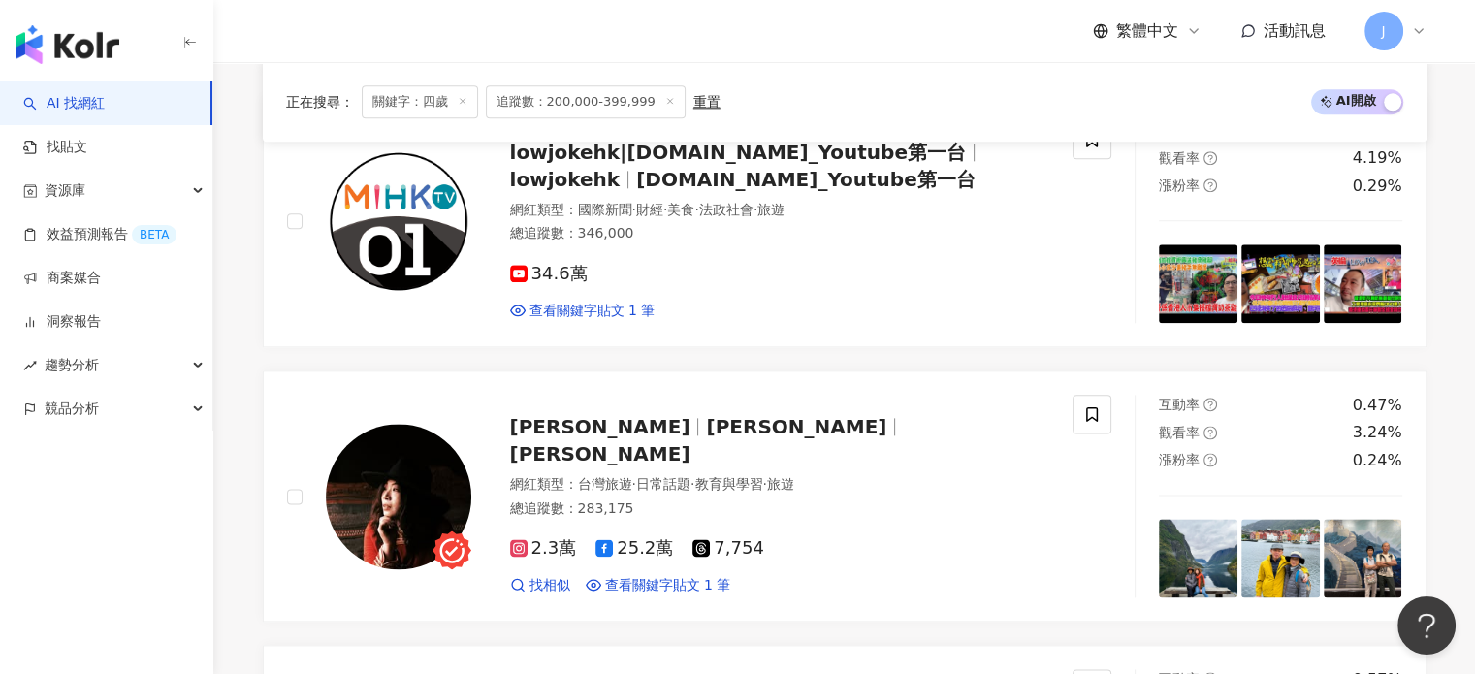
scroll to position [2716, 0]
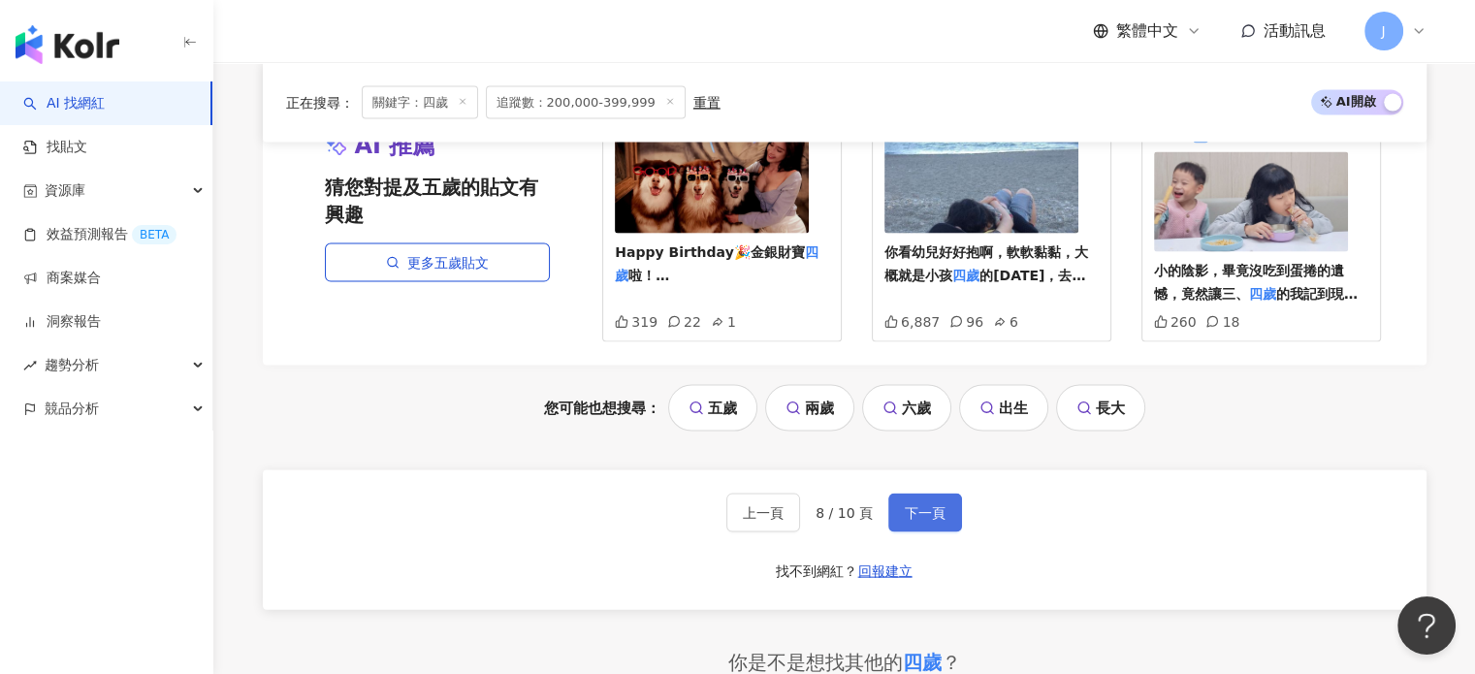
click at [949, 494] on button "下一頁" at bounding box center [926, 513] width 74 height 39
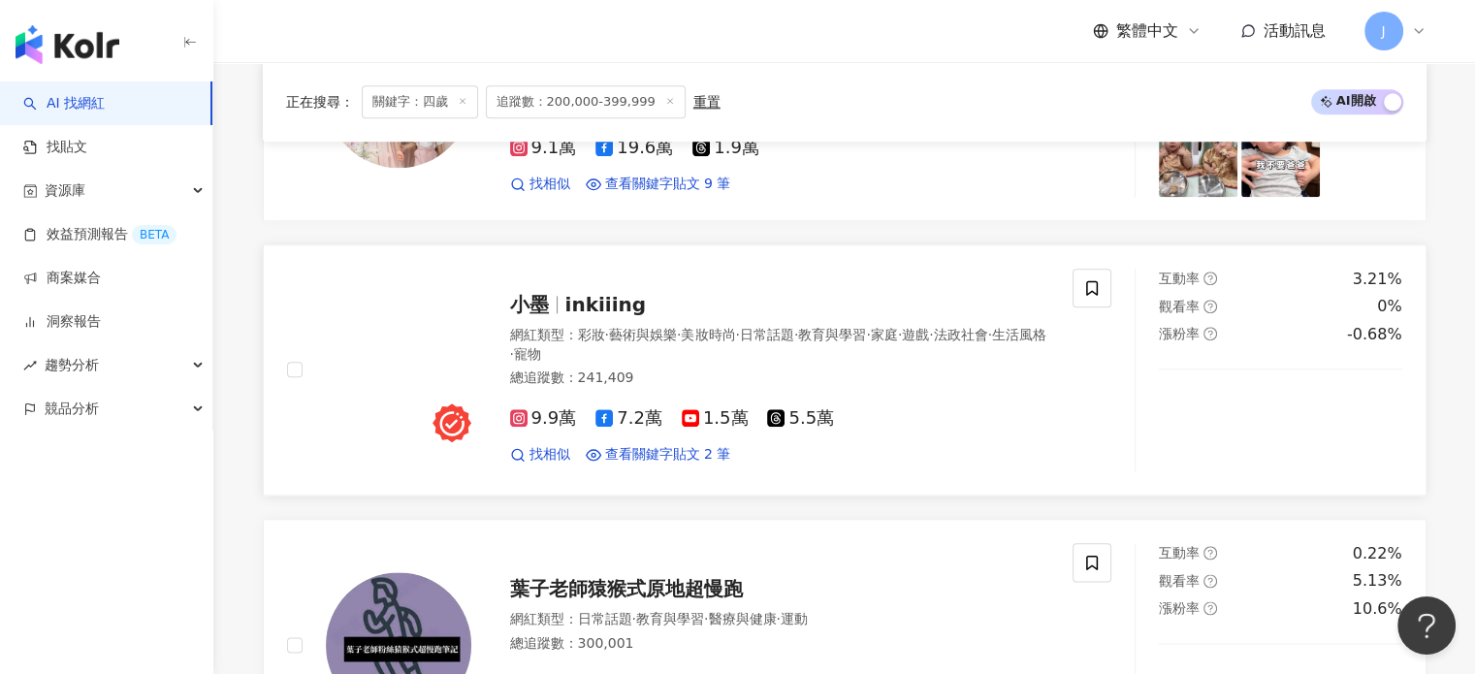
scroll to position [2225, 0]
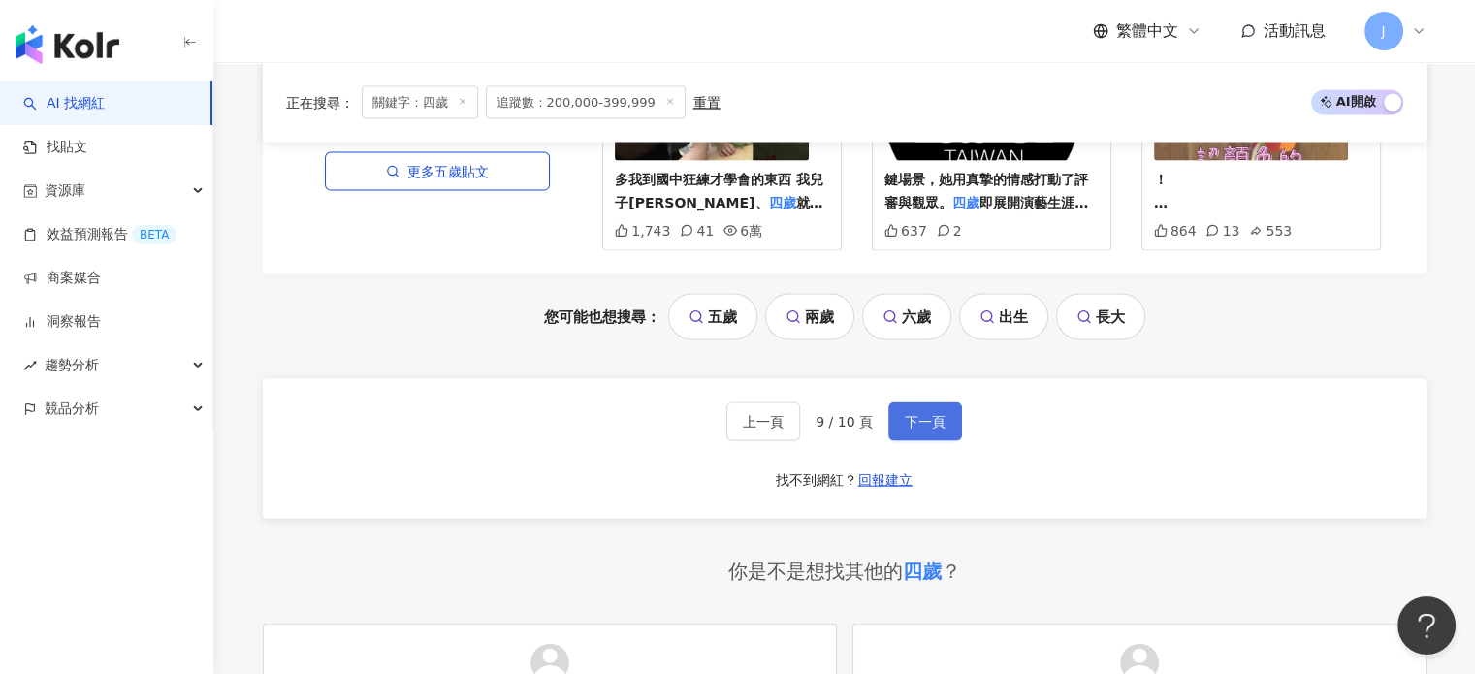
click at [942, 414] on span "下一頁" at bounding box center [925, 422] width 41 height 16
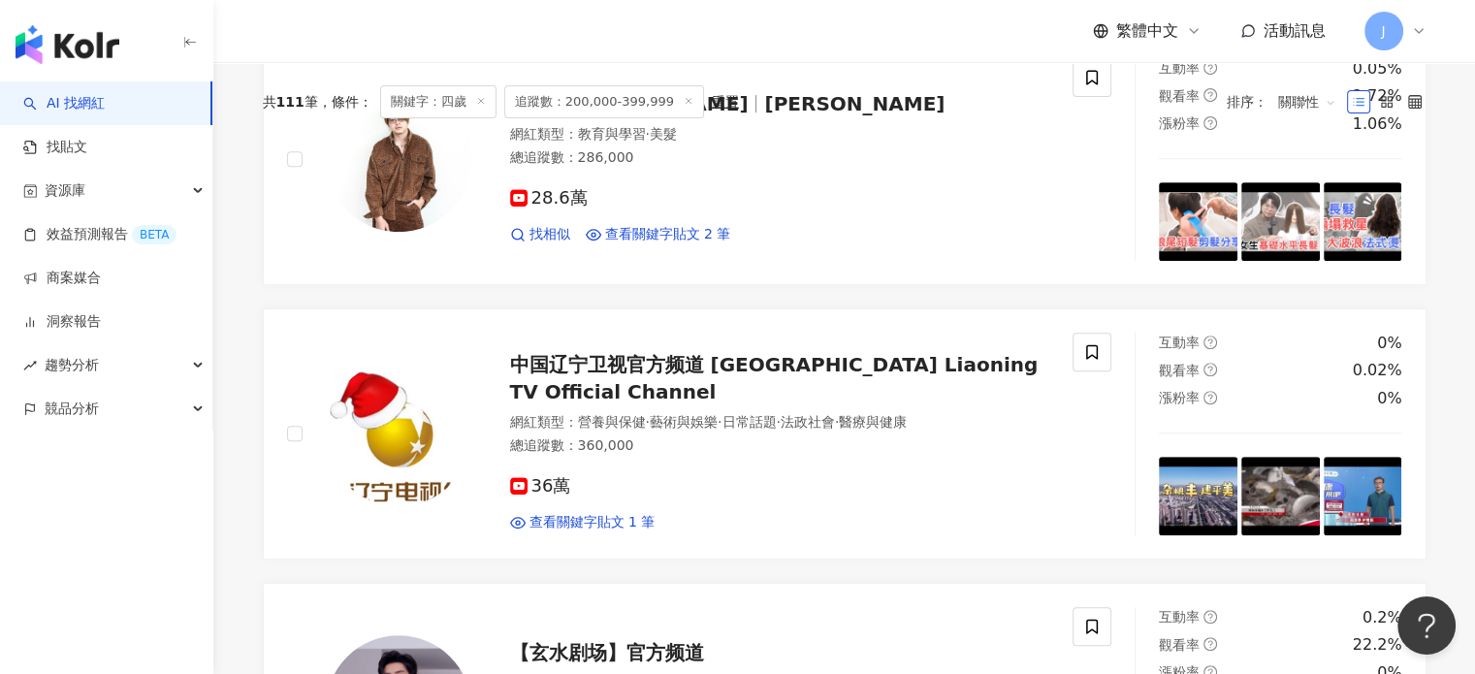
scroll to position [0, 0]
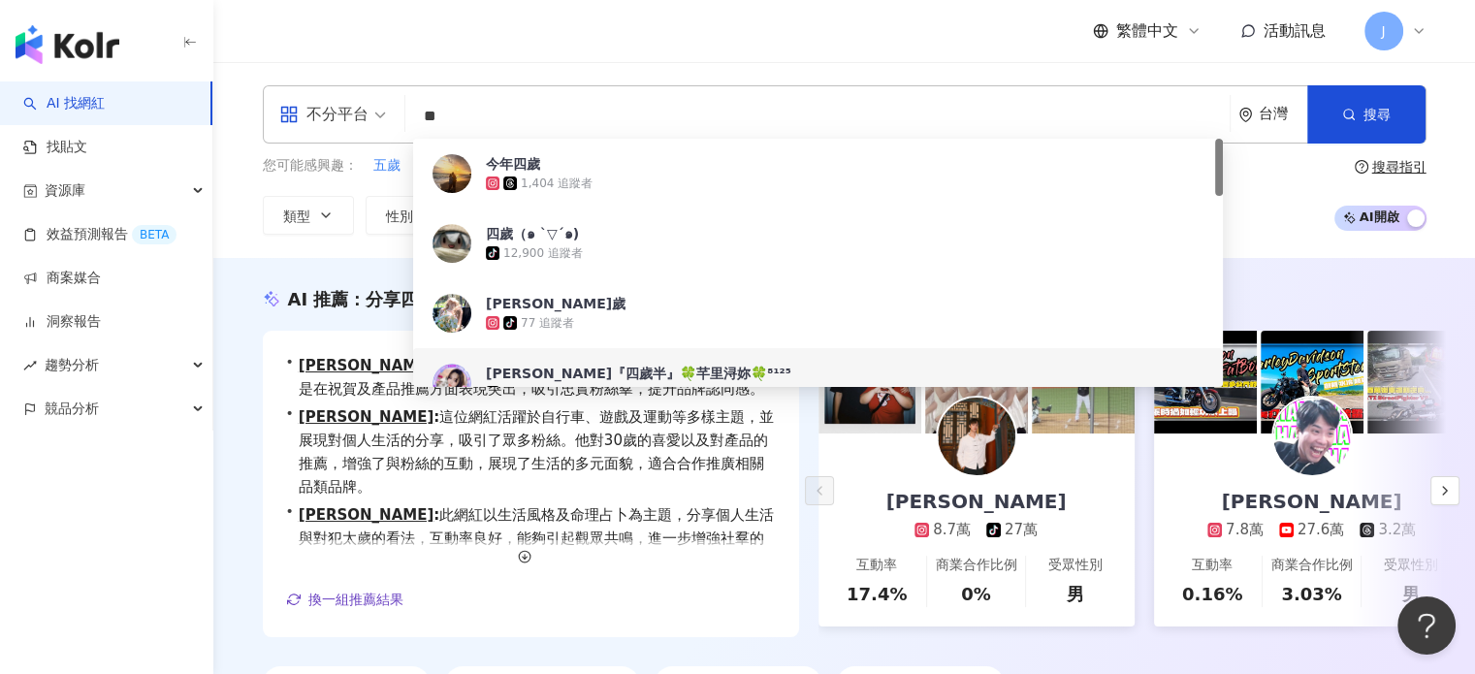
drag, startPoint x: 466, startPoint y: 127, endPoint x: 292, endPoint y: 125, distance: 173.6
click at [292, 125] on div "不分平台 ** 台灣 搜尋 8a018059-8cc4-476f-be0a-e8238a6e2c8b d701a9c1-1d53-4a41-8bc9-1be0…" at bounding box center [845, 114] width 1164 height 58
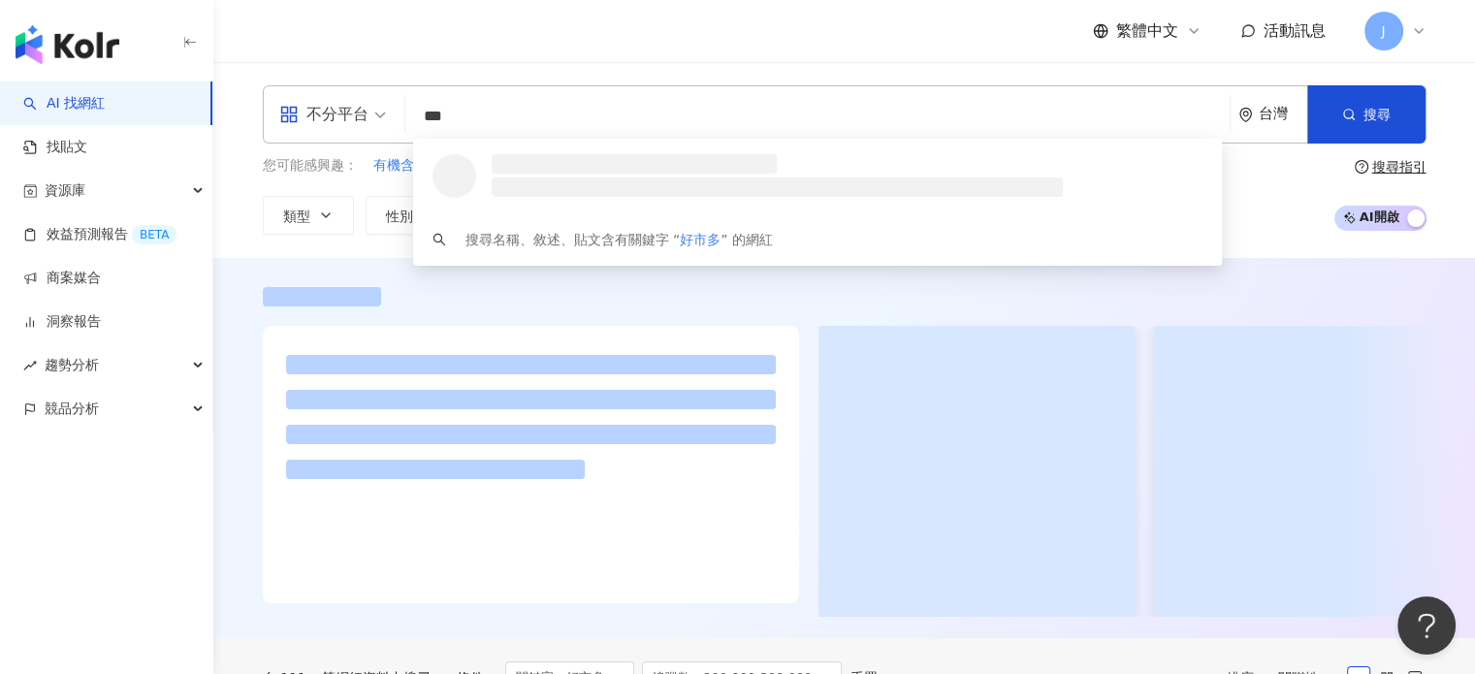
type input "***"
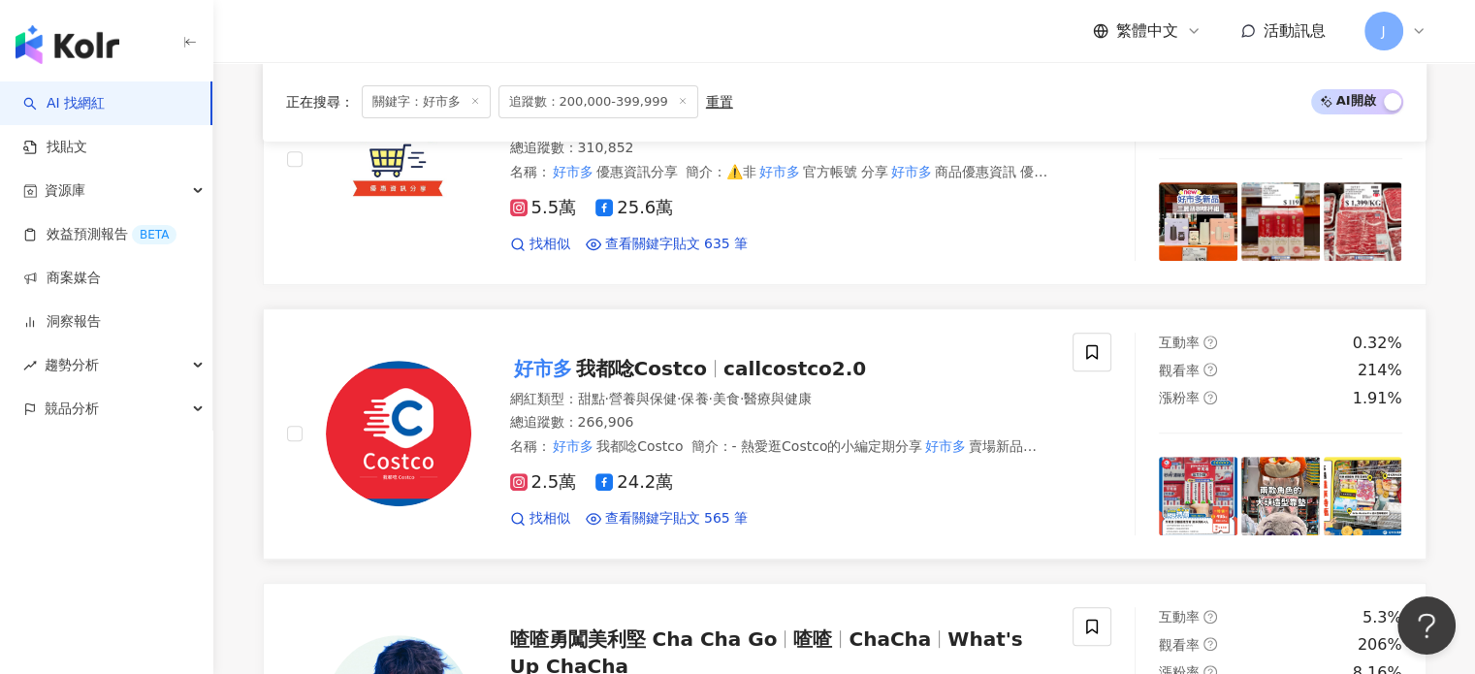
scroll to position [873, 0]
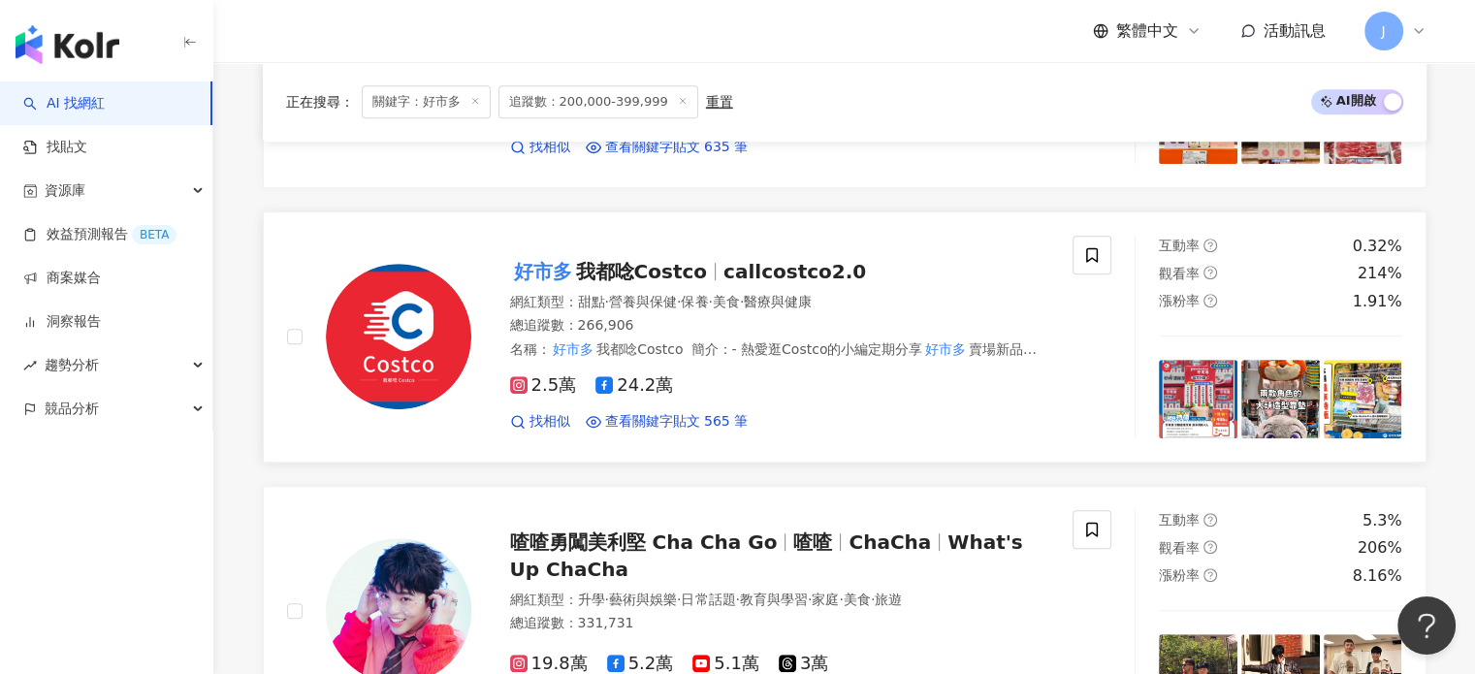
click at [699, 283] on span "好市多 我都唸Costco" at bounding box center [616, 271] width 213 height 23
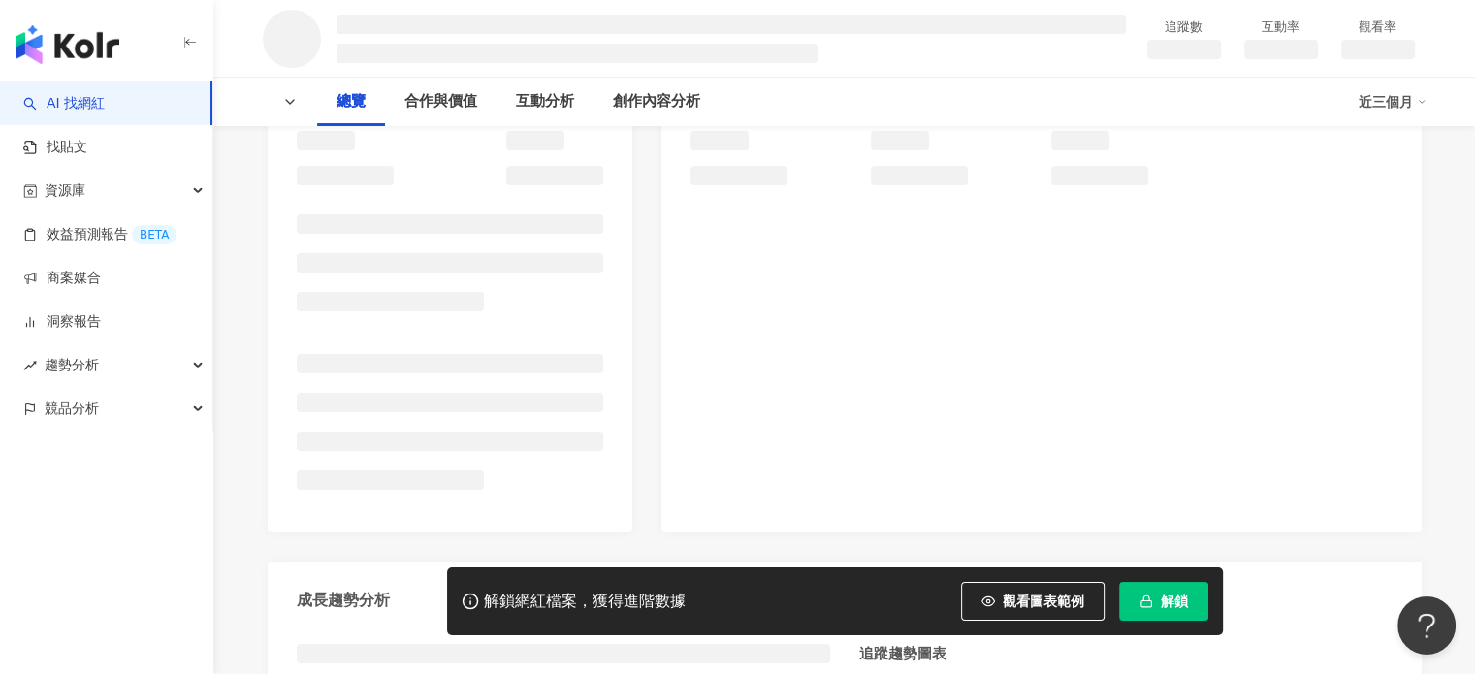
scroll to position [291, 0]
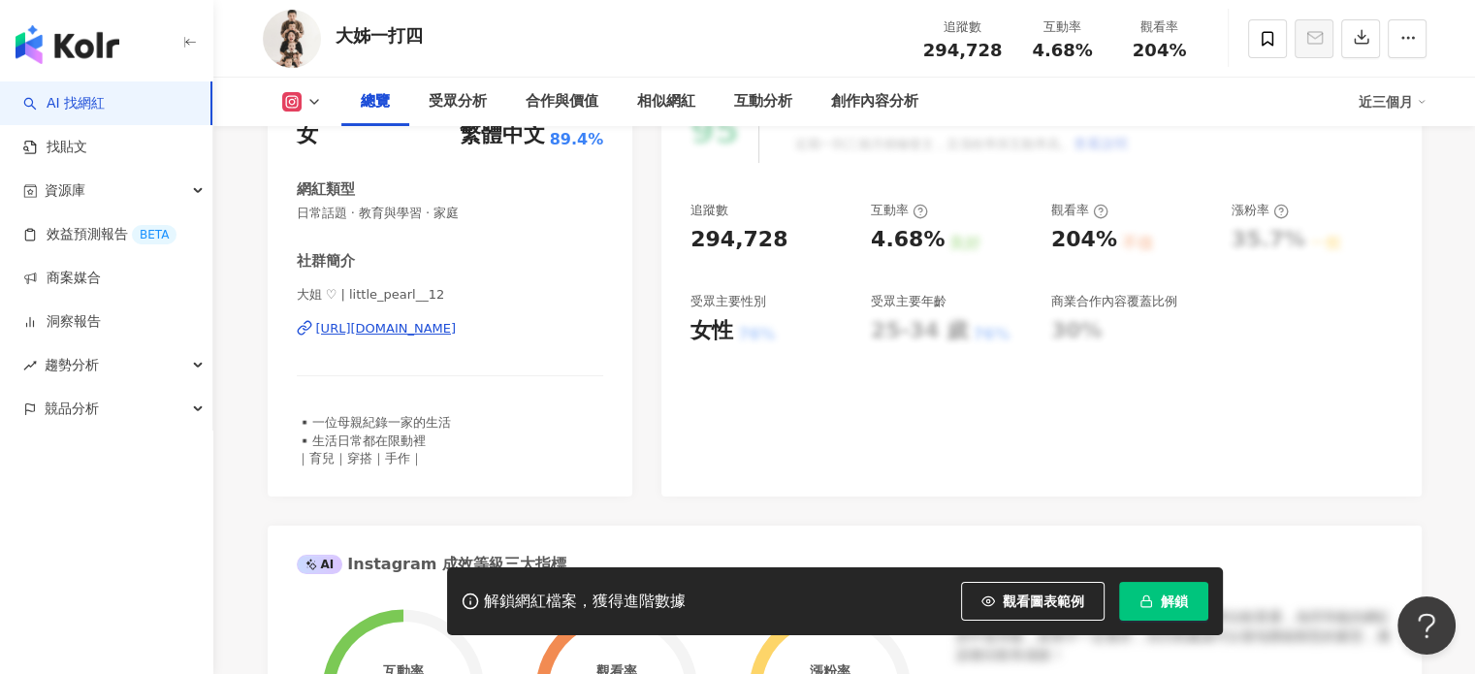
click at [407, 333] on div "https://www.instagram.com/little_pearl__12/" at bounding box center [386, 328] width 141 height 17
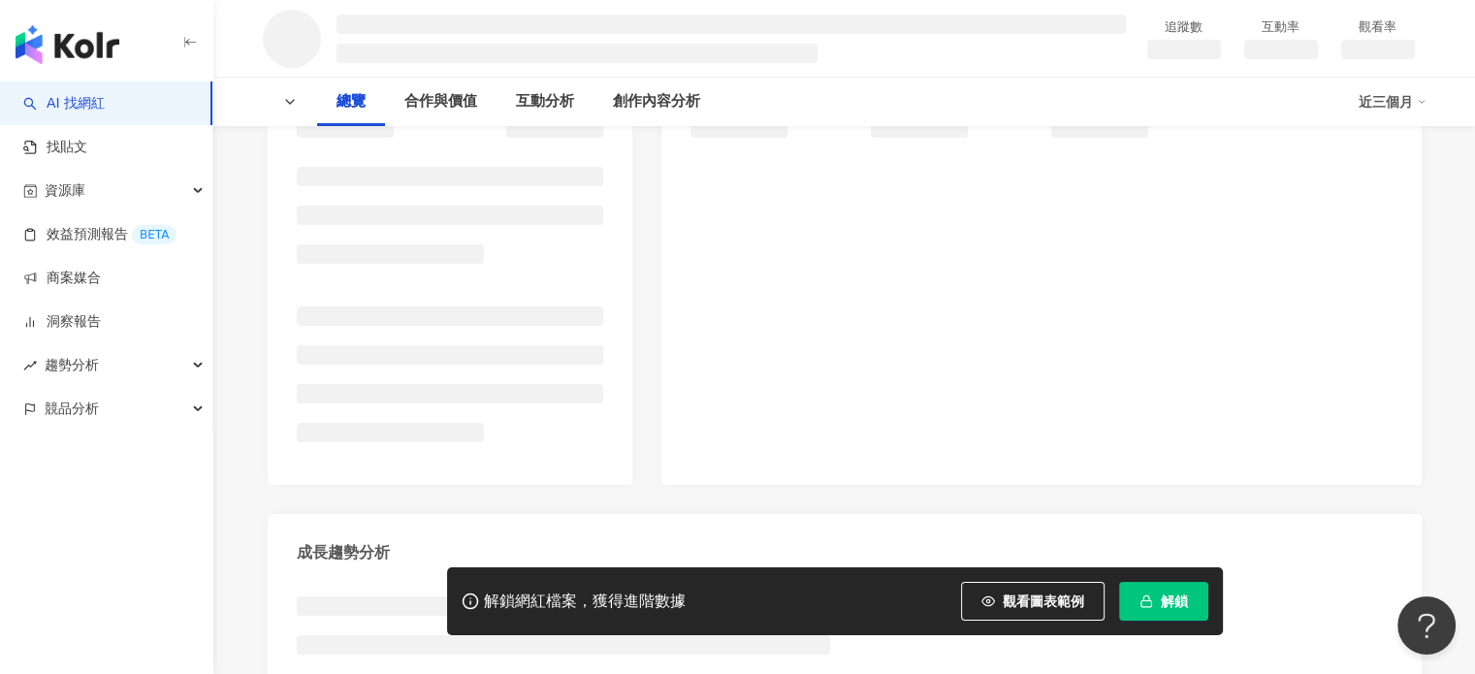
scroll to position [388, 0]
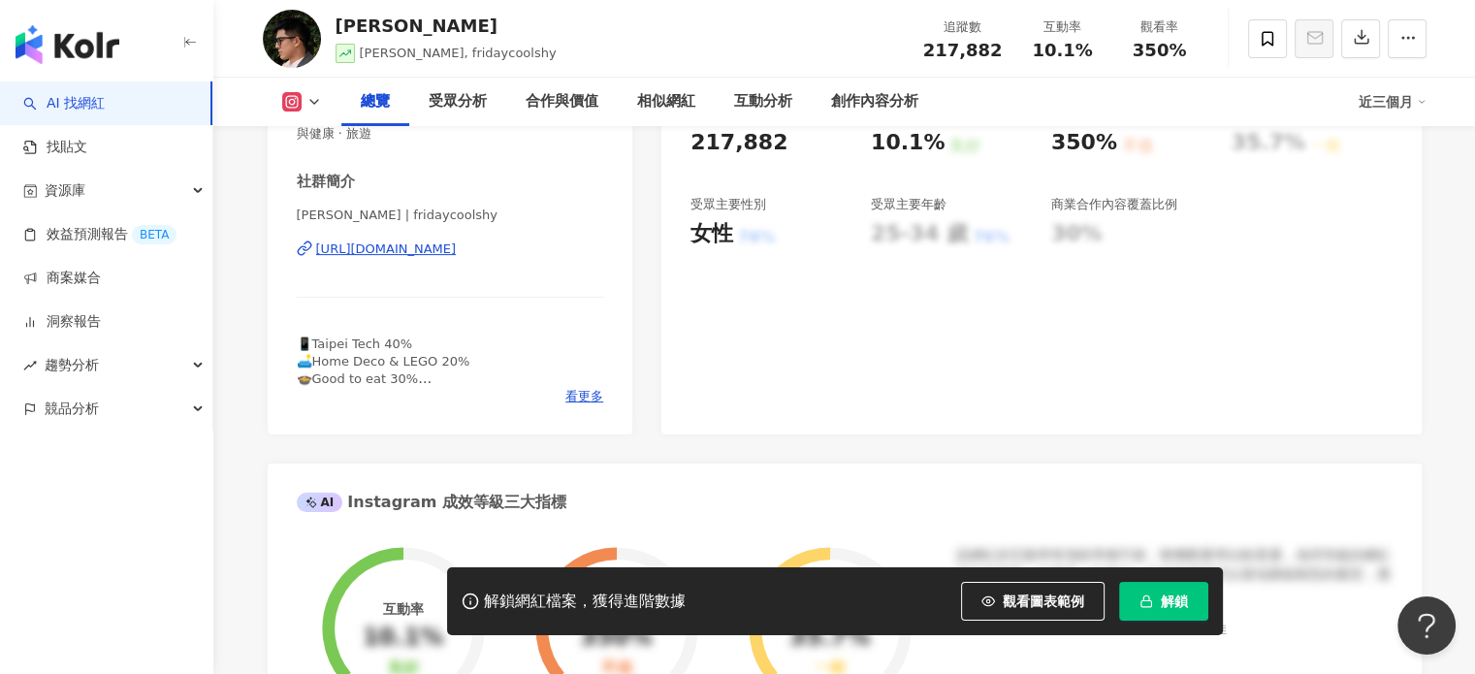
click at [445, 445] on div "Instagram 網紅基本資料 性別 男 主要語言 繁體中文 94.5% 網紅類型 玩具模型 · 藝術與娛樂 · 日常話題 · 家庭 · 美食 · 醫療與健…" at bounding box center [845, 681] width 1154 height 1524
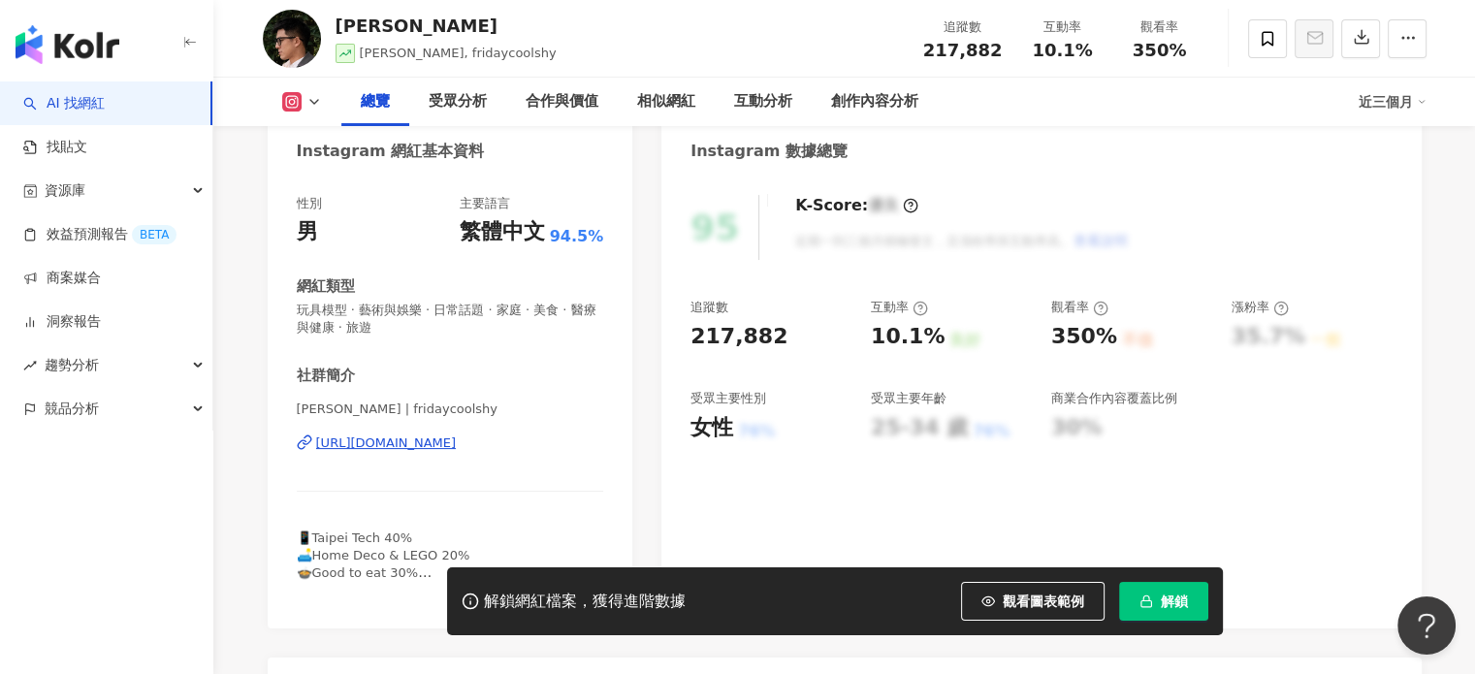
click at [445, 445] on div "https://www.instagram.com/fridaycoolshy/" at bounding box center [386, 443] width 141 height 17
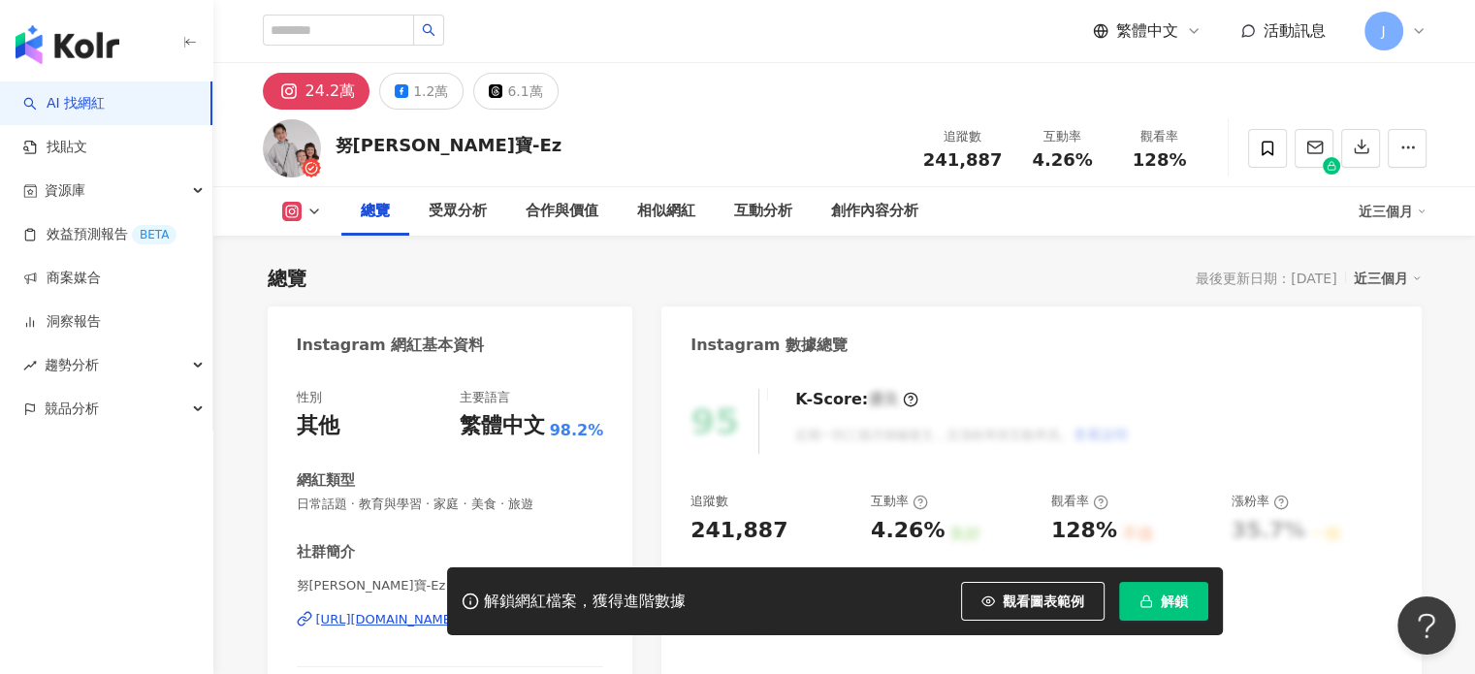
click at [457, 611] on div "https://www.instagram.com/theonuarice/" at bounding box center [386, 619] width 141 height 17
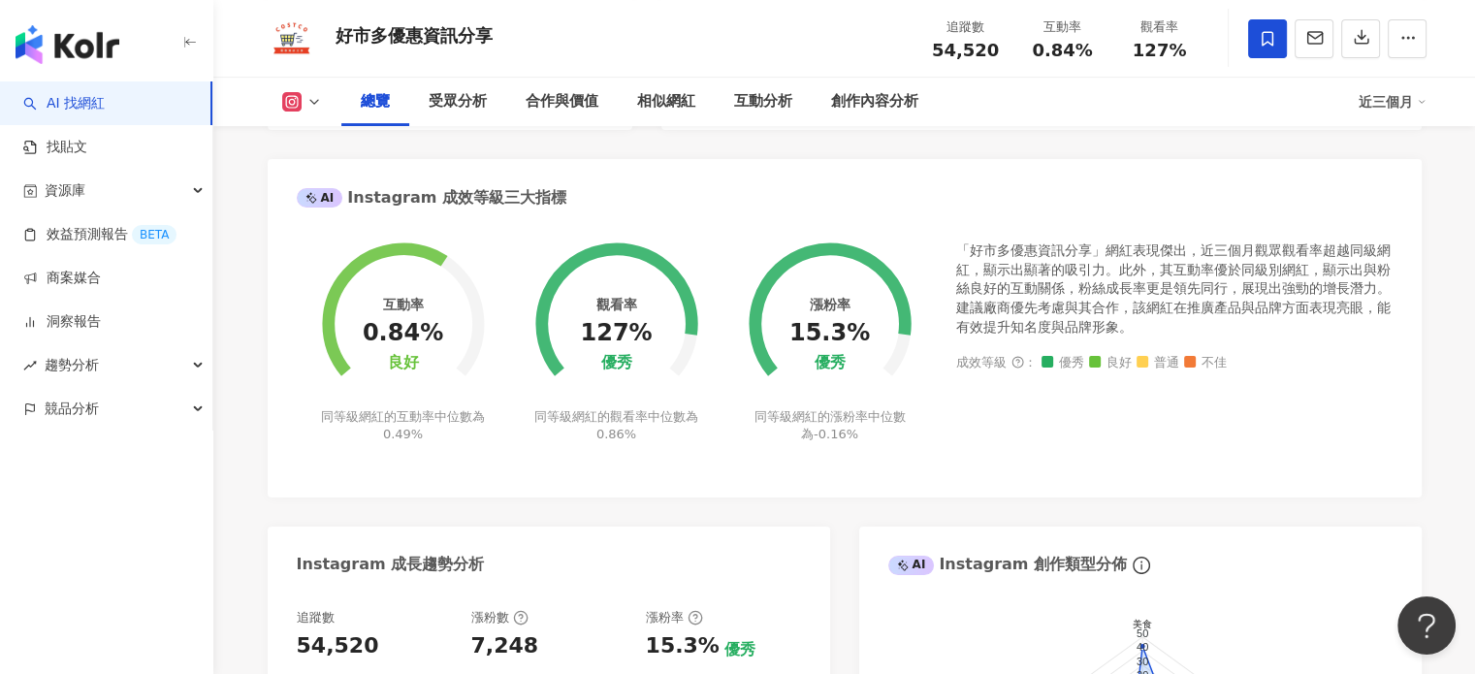
scroll to position [97, 0]
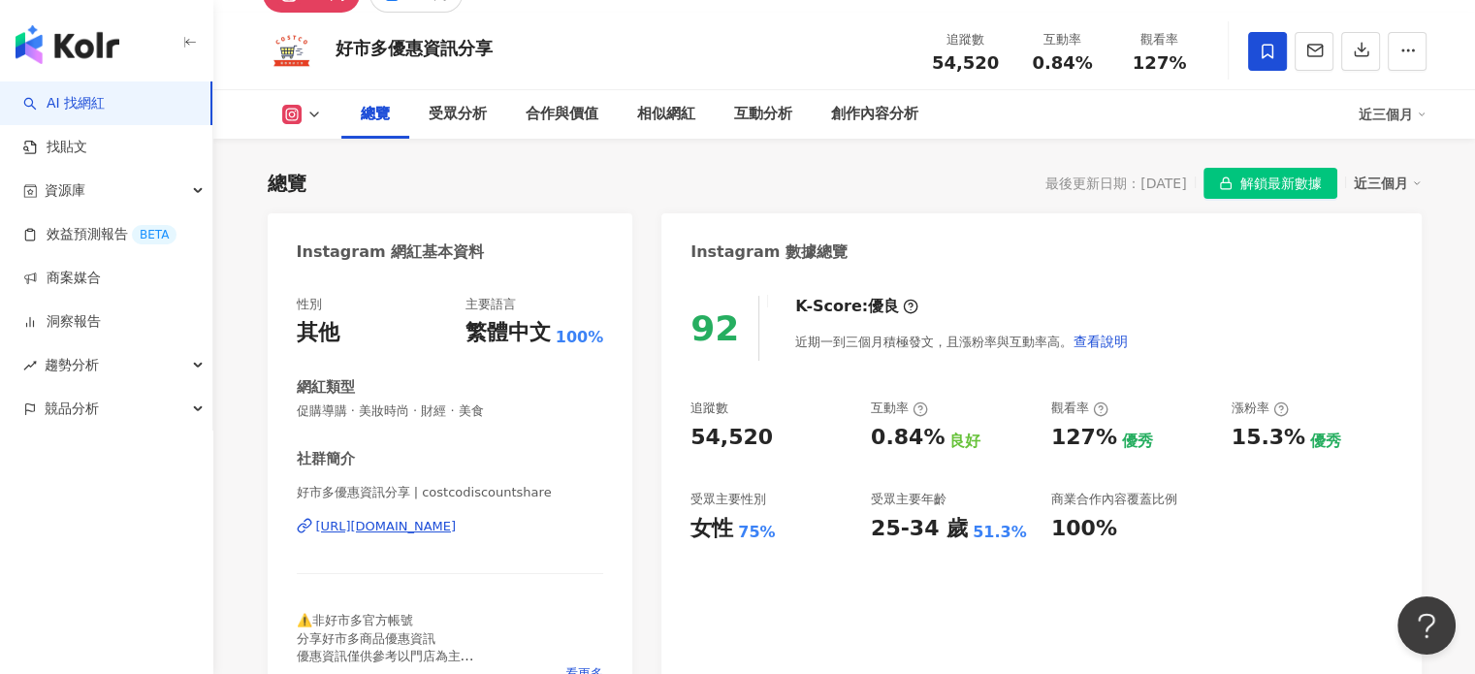
click at [457, 523] on div "https://www.instagram.com/costcodiscountshare/" at bounding box center [386, 526] width 141 height 17
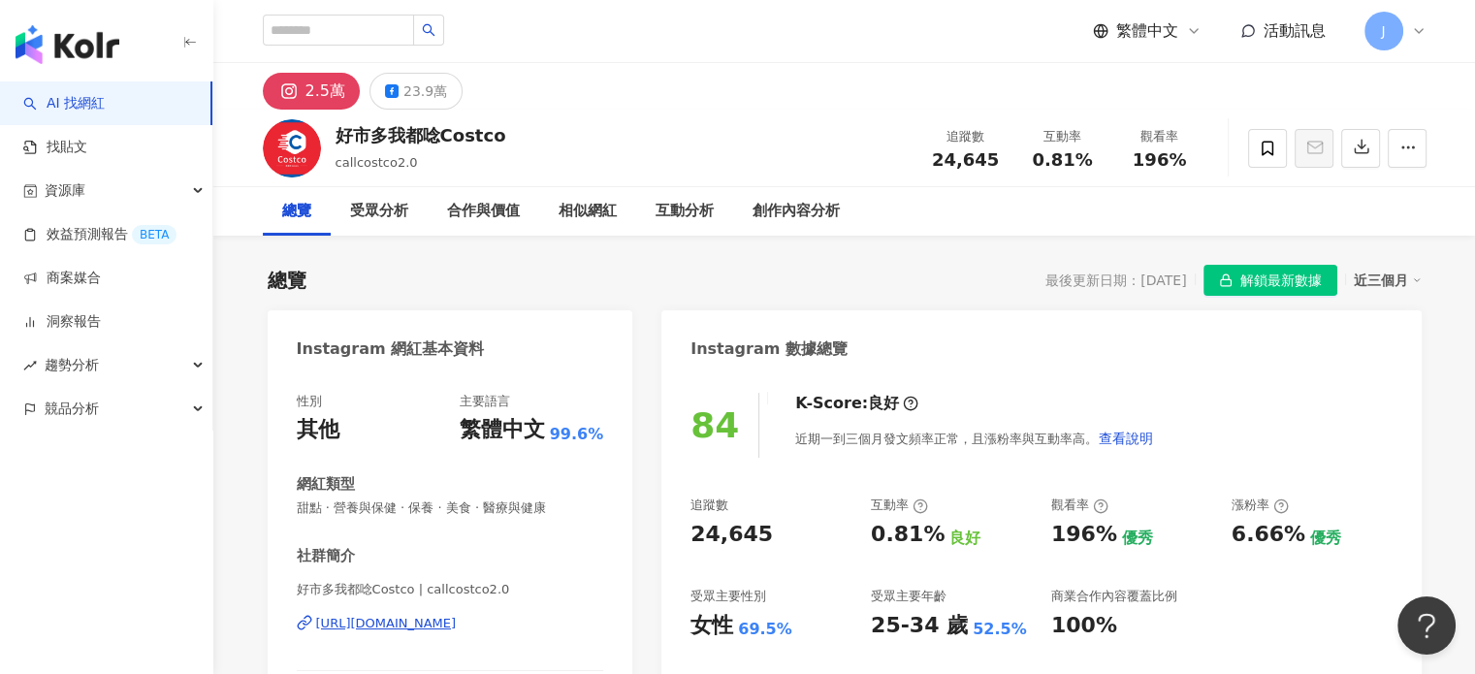
scroll to position [388, 0]
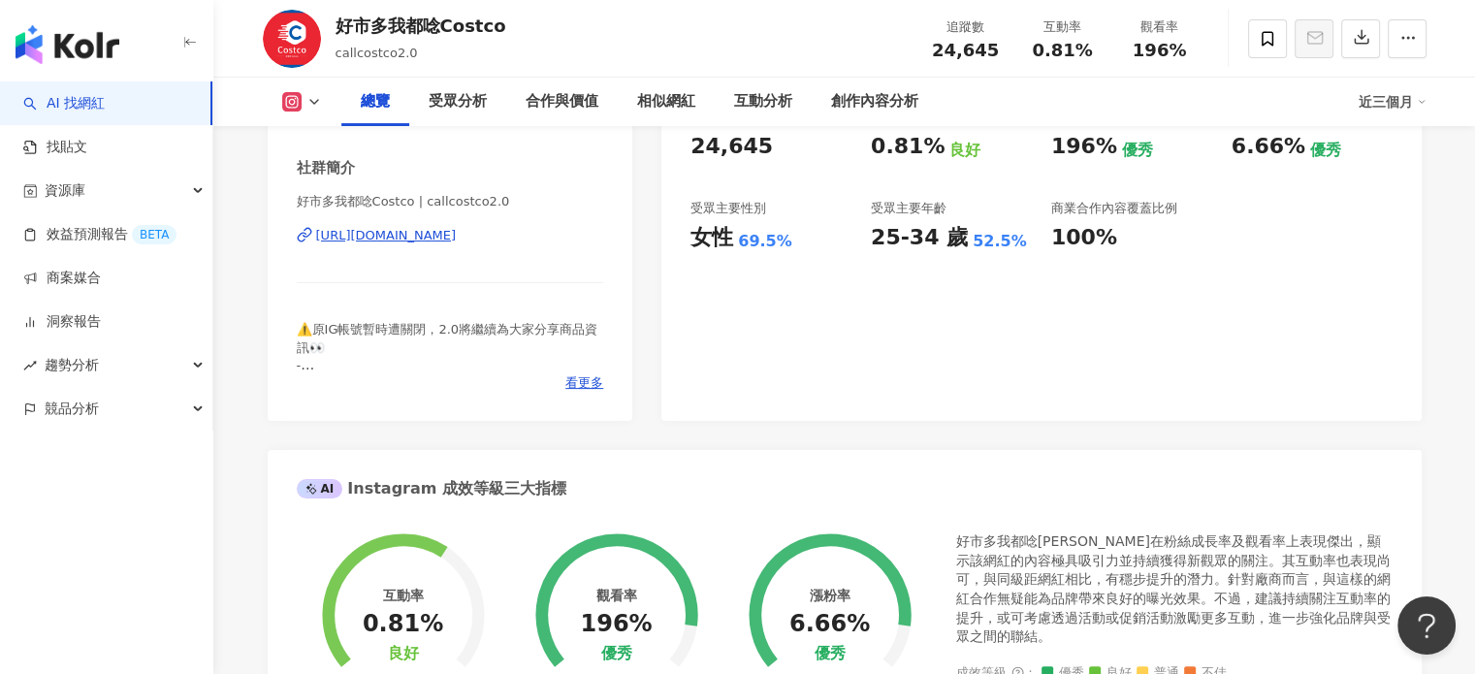
click at [457, 243] on div "https://www.instagram.com/callcostco2.0/" at bounding box center [386, 235] width 141 height 17
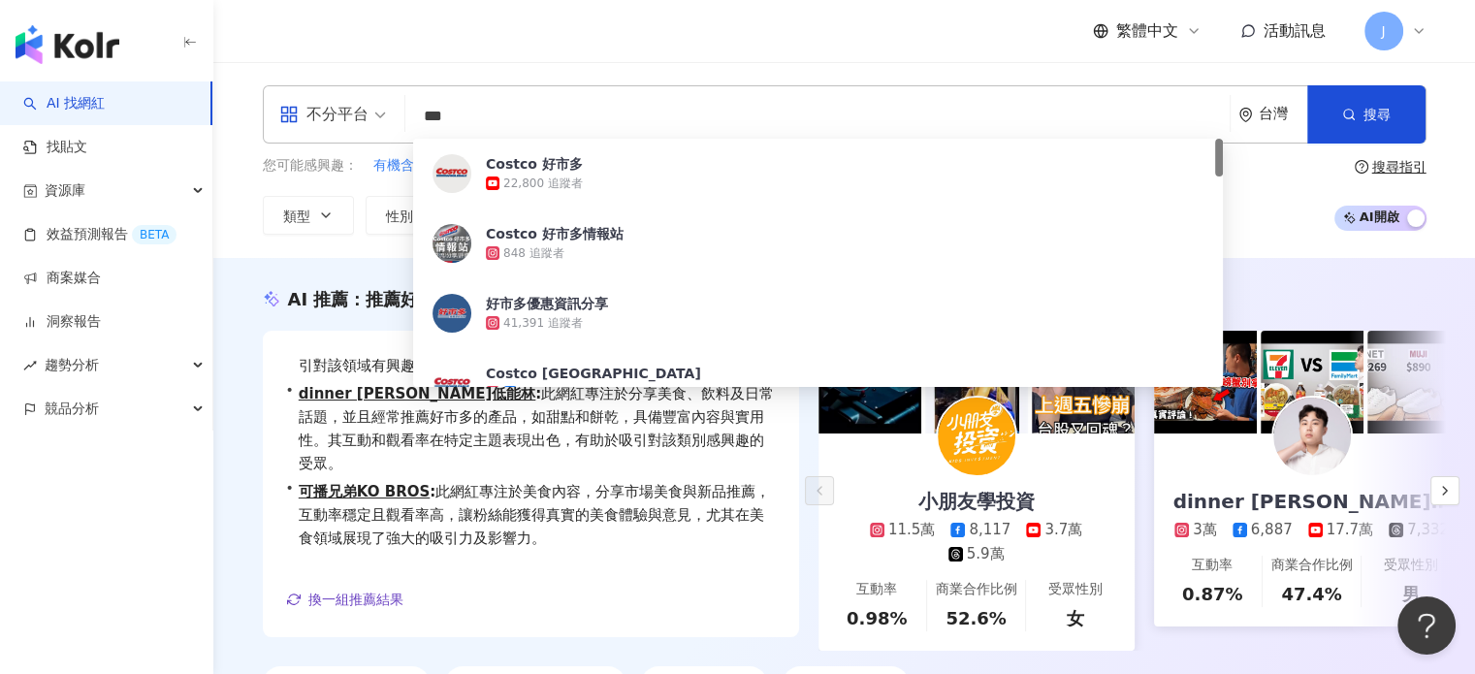
drag, startPoint x: 471, startPoint y: 113, endPoint x: 314, endPoint y: 108, distance: 157.3
click at [314, 108] on div "不分平台 *** 台灣 搜尋 2381356f-7626-4aba-89ee-d876ff415282 Costco 好市多 22,800 追蹤者 Costc…" at bounding box center [845, 114] width 1164 height 58
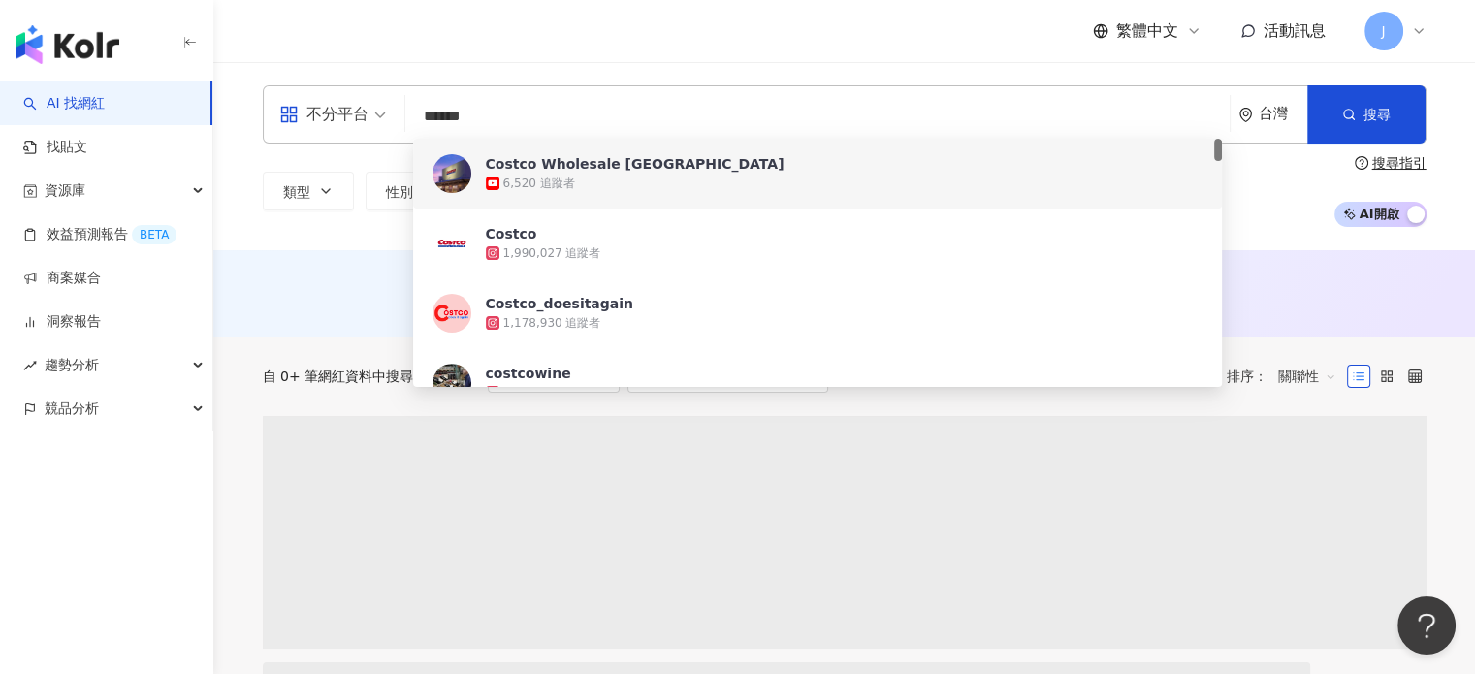
type input "******"
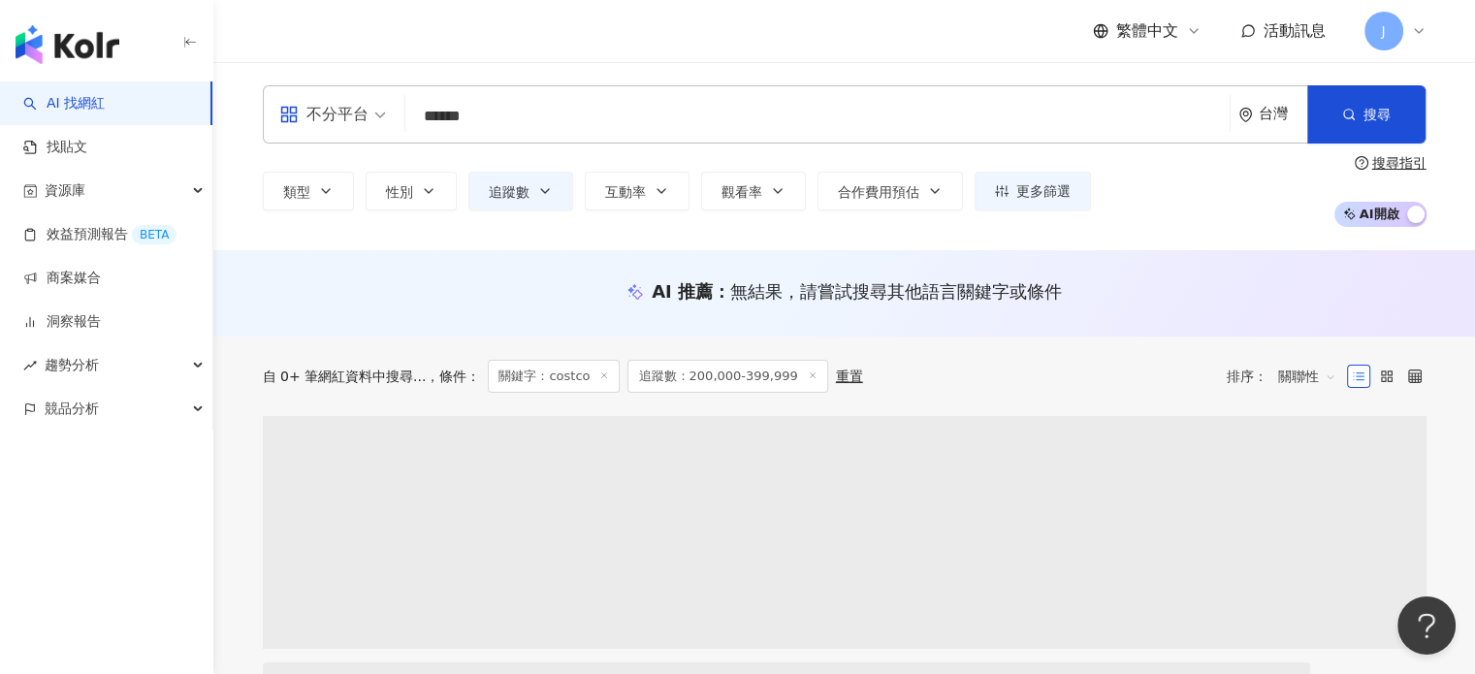
click at [706, 61] on div "繁體中文 活動訊息 J" at bounding box center [845, 31] width 1164 height 62
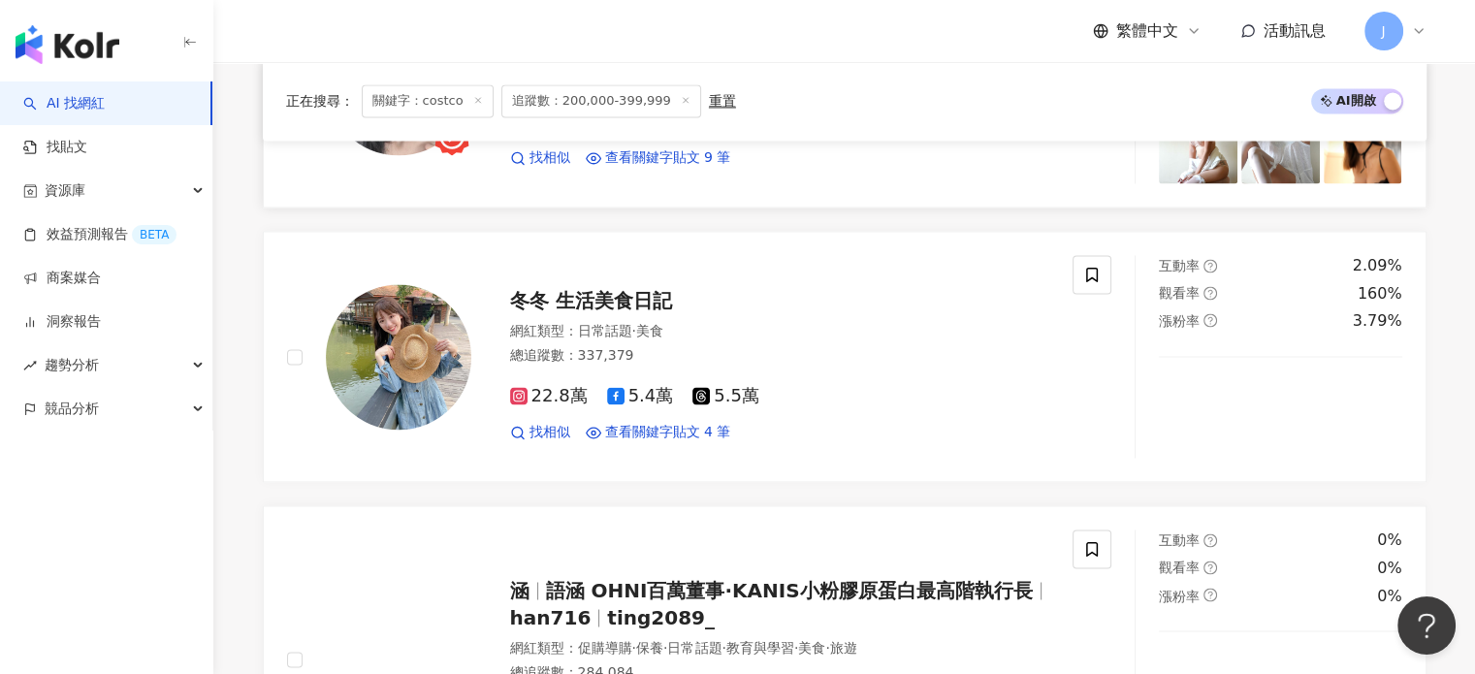
scroll to position [3201, 0]
